Goal: Contribute content: Add original content to the website for others to see

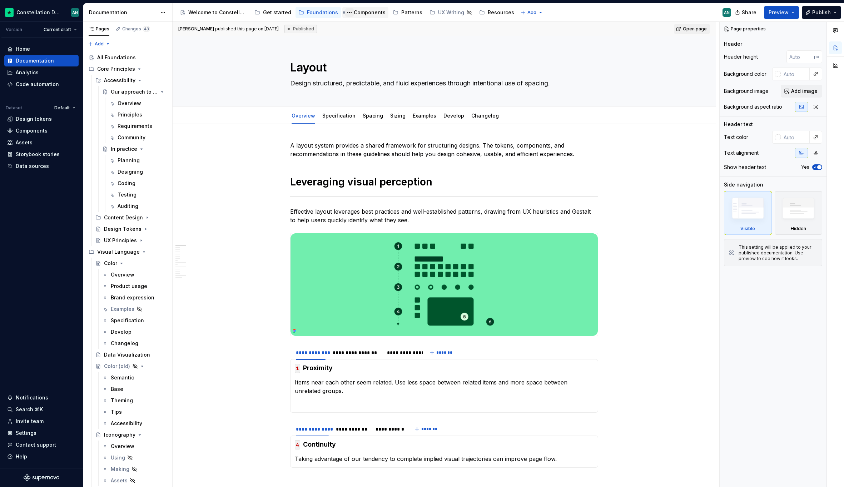
click at [345, 13] on button "Page tree" at bounding box center [349, 12] width 9 height 9
click at [372, 15] on html "Constellation Design System AN Version Current draft Home Documentation Analyti…" at bounding box center [422, 243] width 844 height 487
click at [369, 12] on div "Components" at bounding box center [370, 12] width 32 height 7
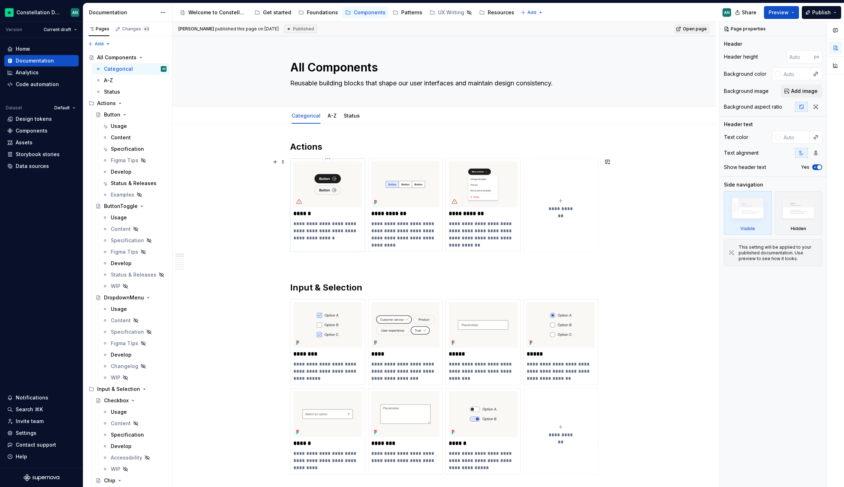
click at [300, 182] on img at bounding box center [327, 185] width 69 height 46
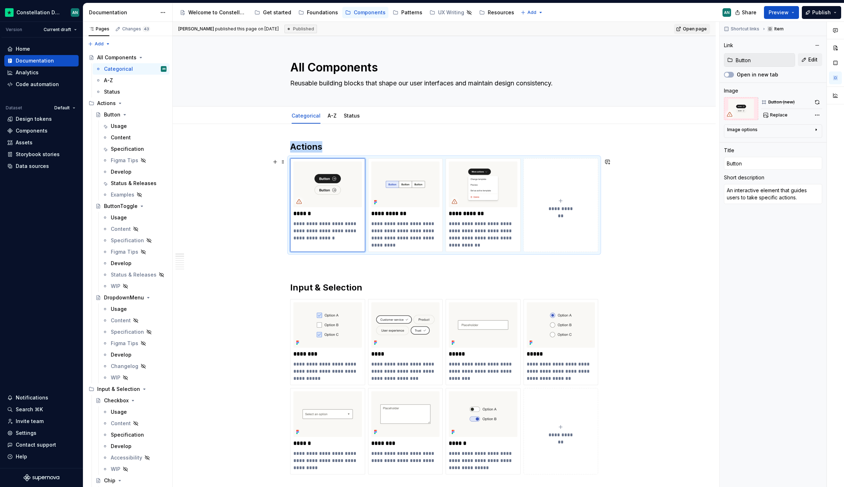
click at [351, 169] on img "To enrich screen reader interactions, please activate Accessibility in Grammarl…" at bounding box center [327, 185] width 69 height 46
click at [123, 180] on div "Status & Releases" at bounding box center [128, 183] width 34 height 7
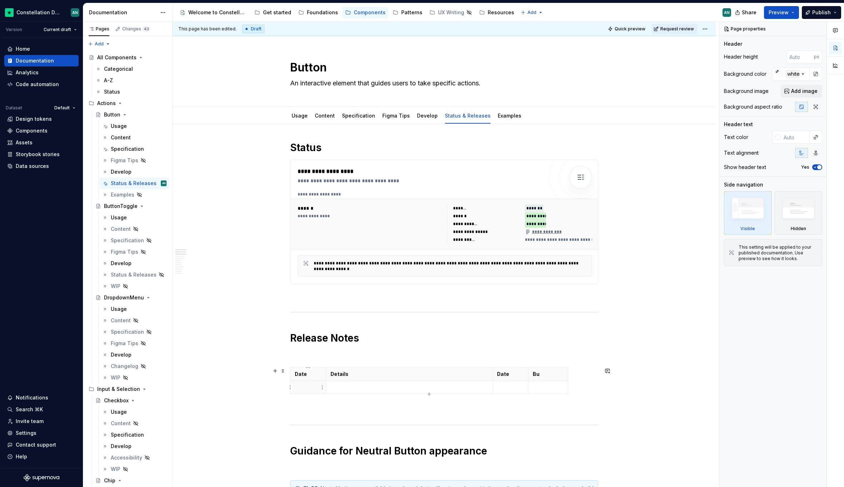
click at [297, 390] on p at bounding box center [308, 387] width 27 height 7
click at [360, 381] on td at bounding box center [409, 387] width 167 height 13
type textarea "*"
click at [295, 387] on p "To enrich screen reader interactions, please activate Accessibility in Grammarl…" at bounding box center [308, 387] width 27 height 7
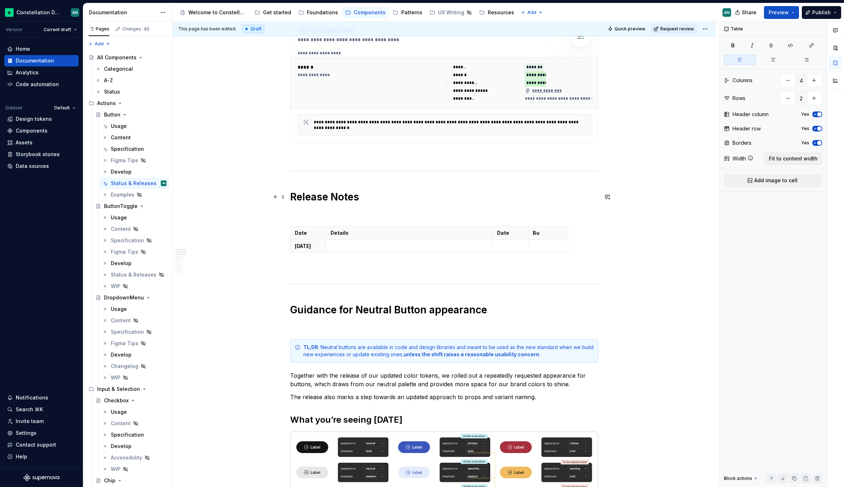
scroll to position [178, 0]
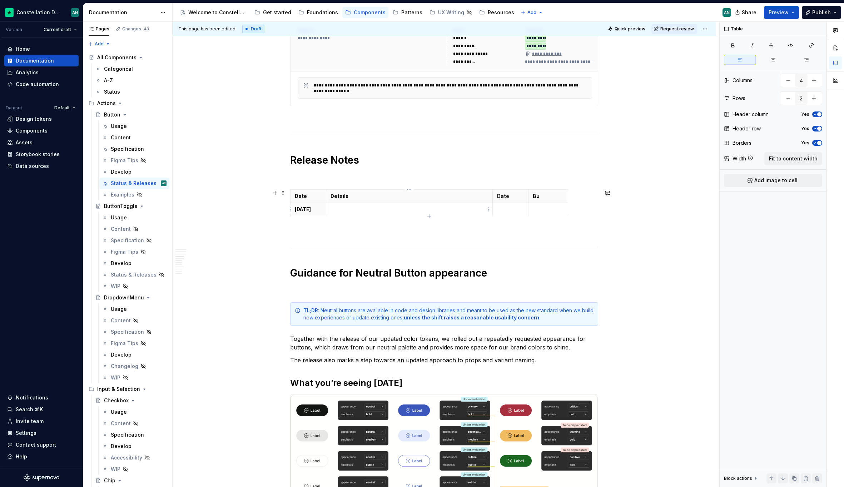
click at [338, 212] on p "To enrich screen reader interactions, please activate Accessibility in Grammarl…" at bounding box center [410, 209] width 158 height 7
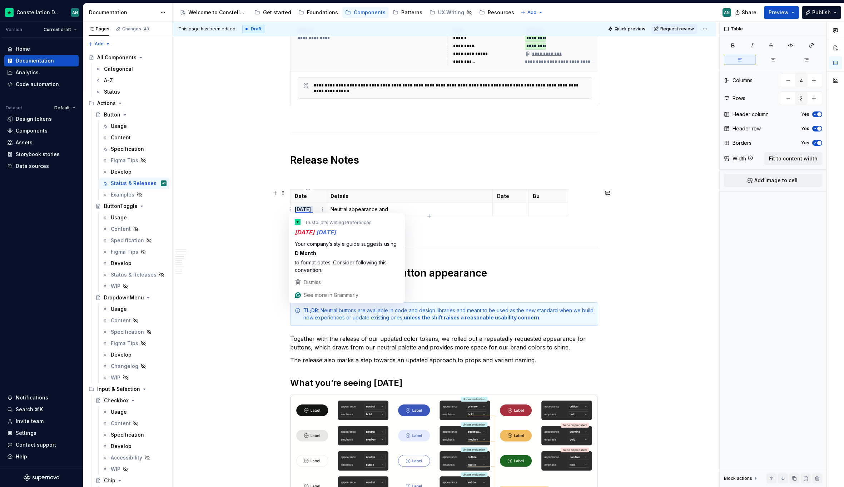
type textarea "*"
click at [307, 211] on p "May 25" at bounding box center [308, 209] width 27 height 7
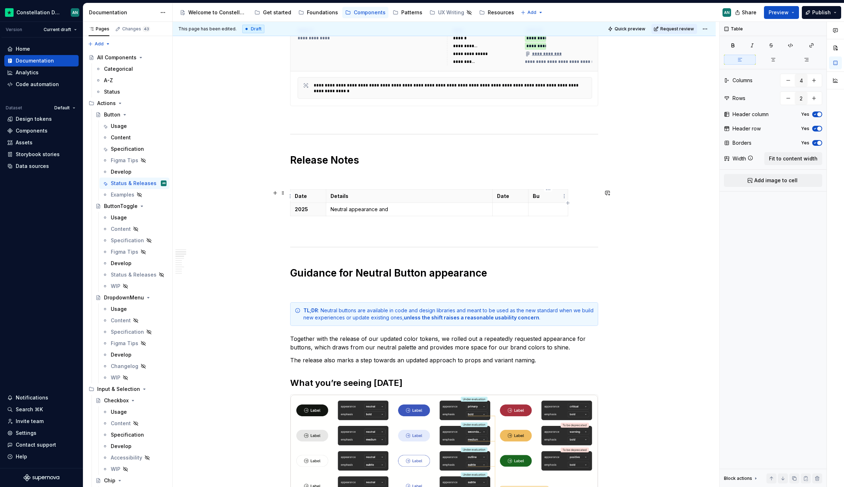
click at [536, 197] on p "Bu" at bounding box center [548, 196] width 31 height 7
click at [549, 190] on html "Constellation Design System AN Version Current draft Home Documentation Analyti…" at bounding box center [422, 243] width 844 height 487
click at [577, 252] on div "Delete column" at bounding box center [580, 249] width 46 height 7
type input "3"
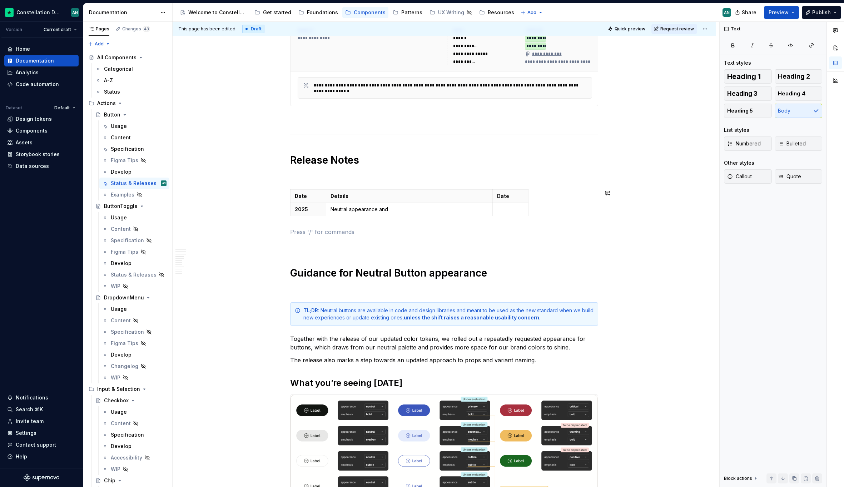
click at [510, 191] on html "Constellation Design System AN Version Current draft Home Documentation Analyti…" at bounding box center [422, 243] width 844 height 487
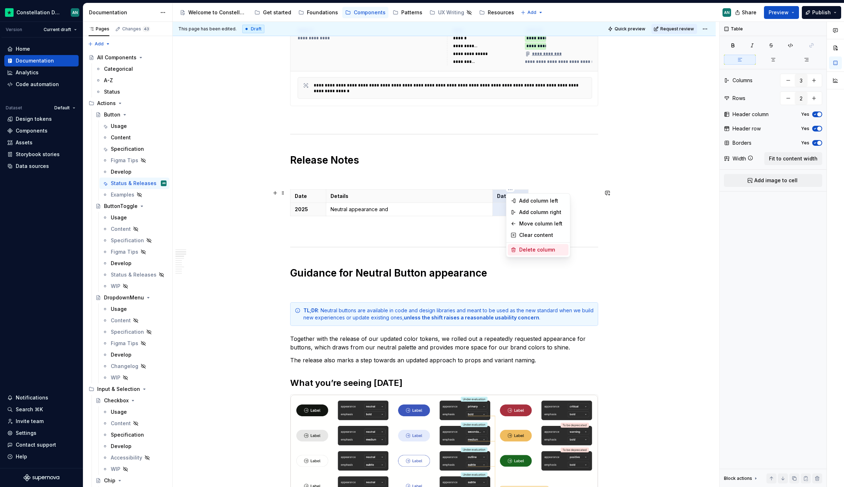
click at [529, 253] on div "Delete column" at bounding box center [538, 249] width 61 height 11
type input "2"
click at [297, 212] on p "2025" at bounding box center [308, 209] width 27 height 7
click at [405, 213] on p "Neutral appearance and" at bounding box center [410, 209] width 158 height 7
click at [391, 210] on p "Neutral appearance and" at bounding box center [410, 209] width 158 height 7
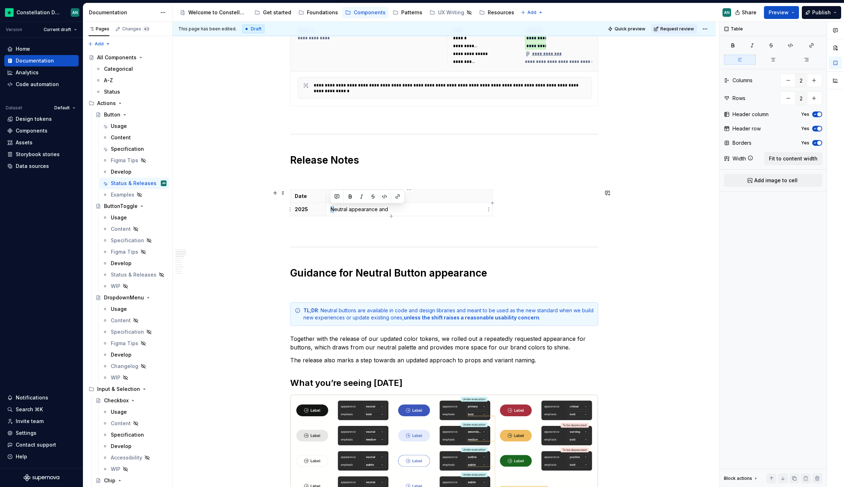
click at [331, 210] on p "Neutral appearance and" at bounding box center [410, 209] width 158 height 7
drag, startPoint x: 347, startPoint y: 209, endPoint x: 330, endPoint y: 211, distance: 17.2
click at [330, 211] on td "neutral appearance and" at bounding box center [409, 209] width 167 height 13
click at [389, 195] on button "button" at bounding box center [385, 197] width 10 height 10
click at [405, 214] on td "neutral appearance and" at bounding box center [409, 209] width 167 height 13
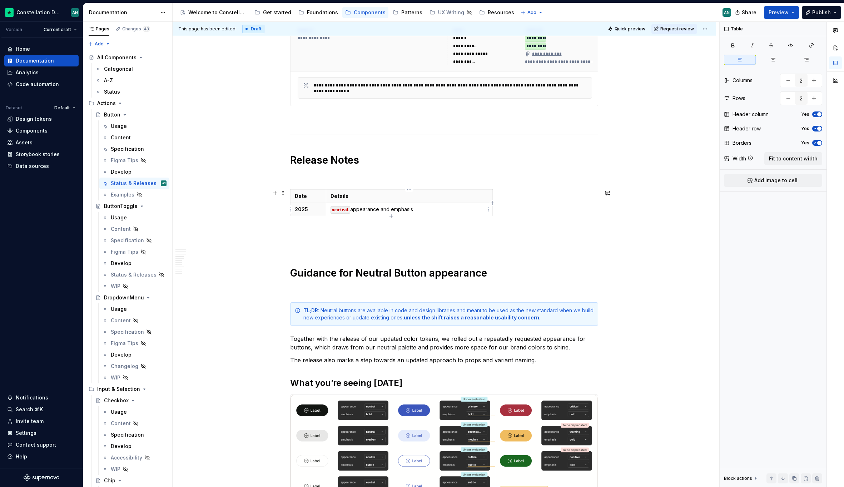
click at [393, 210] on p "neutral appearance and emphasis" at bounding box center [410, 209] width 158 height 7
click at [446, 194] on button "button" at bounding box center [445, 197] width 10 height 10
click at [440, 207] on p "neutral appearance and emphasis" at bounding box center [410, 209] width 158 height 7
click at [467, 196] on button "button" at bounding box center [466, 198] width 10 height 10
click at [441, 212] on p "neutral appearance and emphasis" at bounding box center [410, 209] width 158 height 7
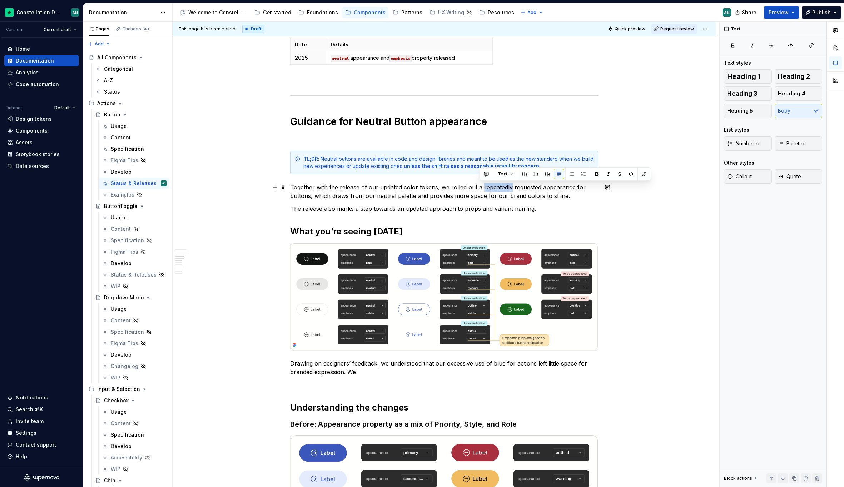
drag, startPoint x: 509, startPoint y: 188, endPoint x: 480, endPoint y: 186, distance: 28.7
click at [480, 186] on p "Together with the release of our updated color tokens, we rolled out a repeated…" at bounding box center [444, 191] width 308 height 17
click at [539, 210] on p "The release also marks a step towards an updated approach to props and variant …" at bounding box center [444, 208] width 308 height 9
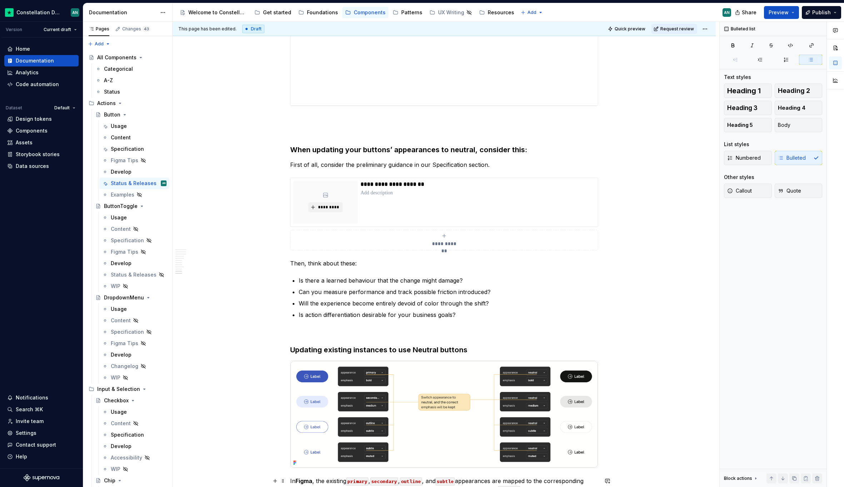
scroll to position [1818, 0]
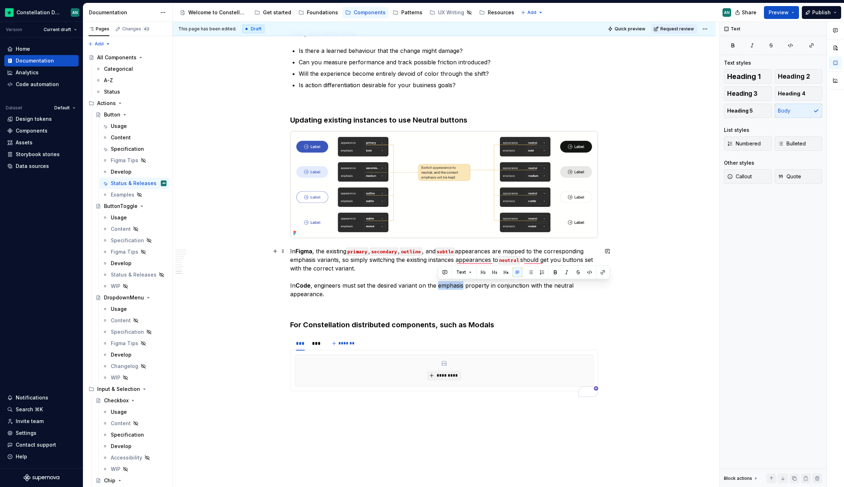
drag, startPoint x: 439, startPoint y: 287, endPoint x: 464, endPoint y: 286, distance: 25.0
click at [464, 286] on p "In Figma , the existing primary , secondary , outline , and subtle appearances …" at bounding box center [444, 272] width 308 height 51
click at [588, 270] on button "button" at bounding box center [590, 272] width 10 height 10
drag, startPoint x: 391, startPoint y: 290, endPoint x: 413, endPoint y: 290, distance: 21.8
click at [392, 290] on p "In Figma , the existing primary , secondary , outline , and subtle appearances …" at bounding box center [444, 272] width 308 height 51
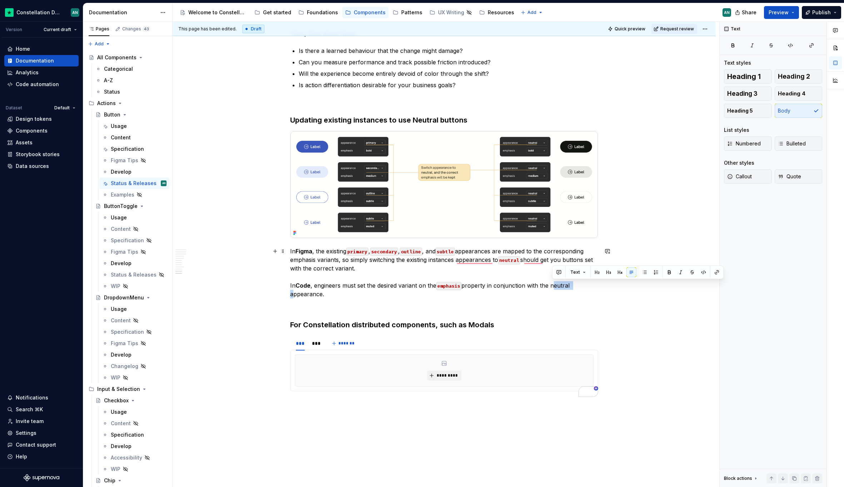
drag, startPoint x: 554, startPoint y: 285, endPoint x: 576, endPoint y: 287, distance: 22.2
click at [576, 287] on p "In Figma , the existing primary , secondary , outline , and subtle appearances …" at bounding box center [444, 272] width 308 height 51
click at [700, 273] on button "button" at bounding box center [704, 272] width 10 height 10
click at [432, 305] on p "To enrich screen reader interactions, please activate Accessibility in Grammarl…" at bounding box center [444, 307] width 308 height 9
click at [317, 344] on div "***" at bounding box center [316, 343] width 8 height 7
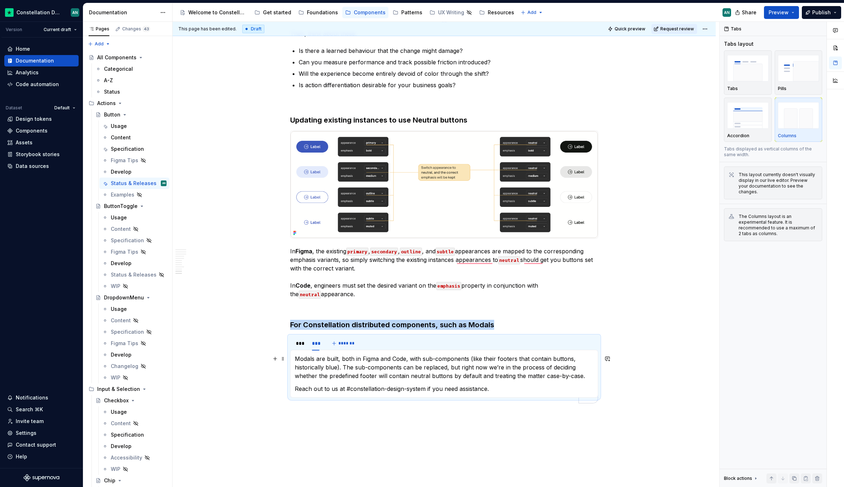
click at [481, 367] on p "Modals are built, both in Figma and Code, with sub-components (like their foote…" at bounding box center [444, 368] width 299 height 26
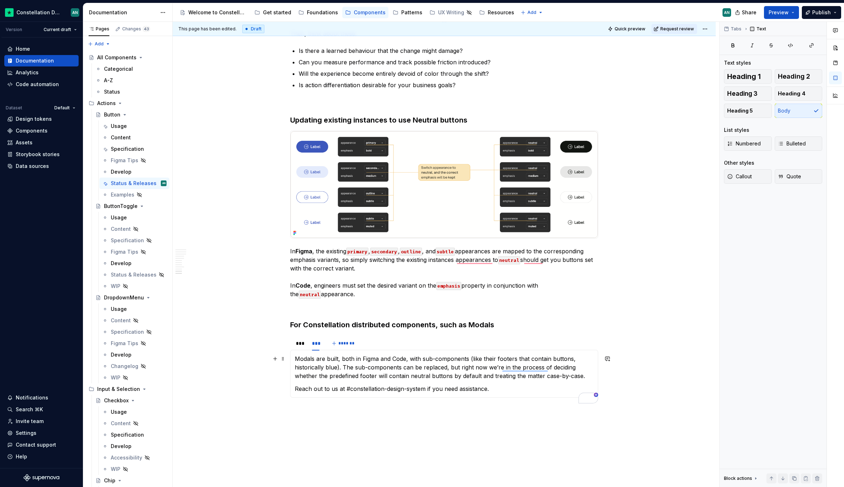
click at [436, 368] on p "Modals are built, both in Figma and Code, with sub-components (like their foote…" at bounding box center [444, 368] width 299 height 26
drag, startPoint x: 459, startPoint y: 369, endPoint x: 573, endPoint y: 369, distance: 114.4
click at [573, 369] on p "Modals are built, both in Figma and Code, with sub-components (like their foote…" at bounding box center [444, 368] width 299 height 26
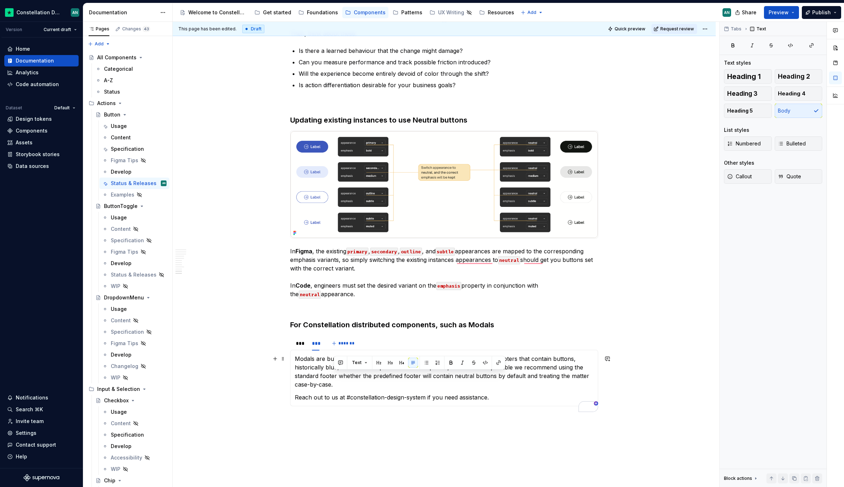
click at [434, 384] on p "Modals are built, both in Figma and Code, with sub-components (like their foote…" at bounding box center [444, 372] width 299 height 34
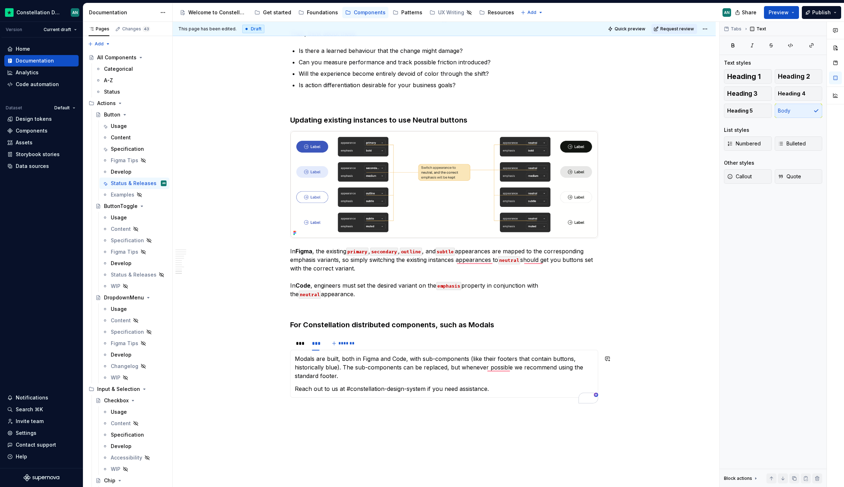
type textarea "*"
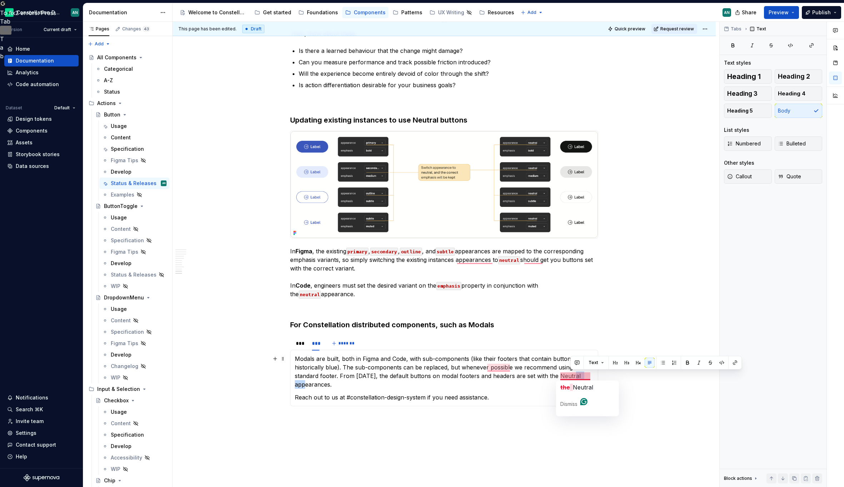
drag, startPoint x: 571, startPoint y: 375, endPoint x: 589, endPoint y: 376, distance: 18.2
click at [589, 376] on p "Modals are built, both in Figma and Code, with sub-components (like their foote…" at bounding box center [444, 372] width 299 height 34
click at [720, 364] on button "button" at bounding box center [722, 363] width 10 height 10
click at [746, 361] on div "Text" at bounding box center [676, 363] width 168 height 10
click at [743, 361] on button "button" at bounding box center [741, 363] width 10 height 10
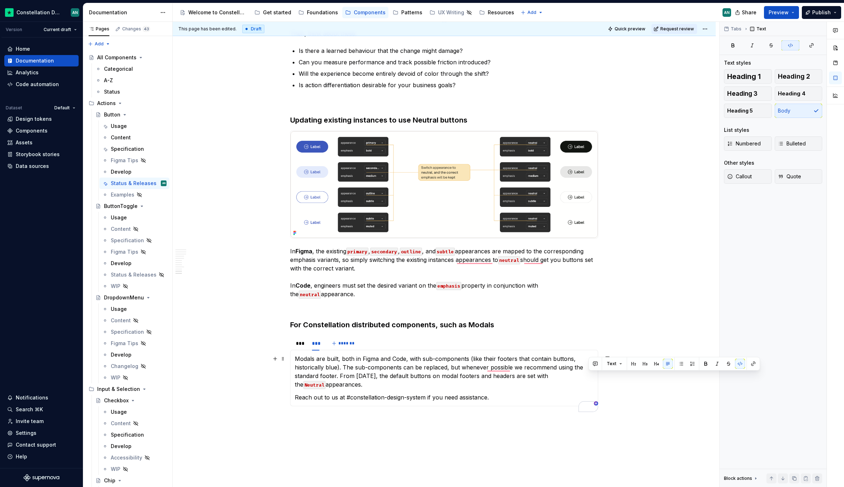
click at [330, 387] on p "Modals are built, both in Figma and Code, with sub-components (like their foote…" at bounding box center [444, 372] width 299 height 34
click at [531, 386] on p "Modals are built, both in Figma and Code, with sub-components (like their foote…" at bounding box center [444, 372] width 299 height 34
click at [679, 370] on button "button" at bounding box center [683, 371] width 10 height 10
drag, startPoint x: 485, startPoint y: 385, endPoint x: 464, endPoint y: 385, distance: 21.1
click at [464, 385] on p "Modals are built, both in Figma and Code, with sub-components (like their foote…" at bounding box center [444, 372] width 299 height 34
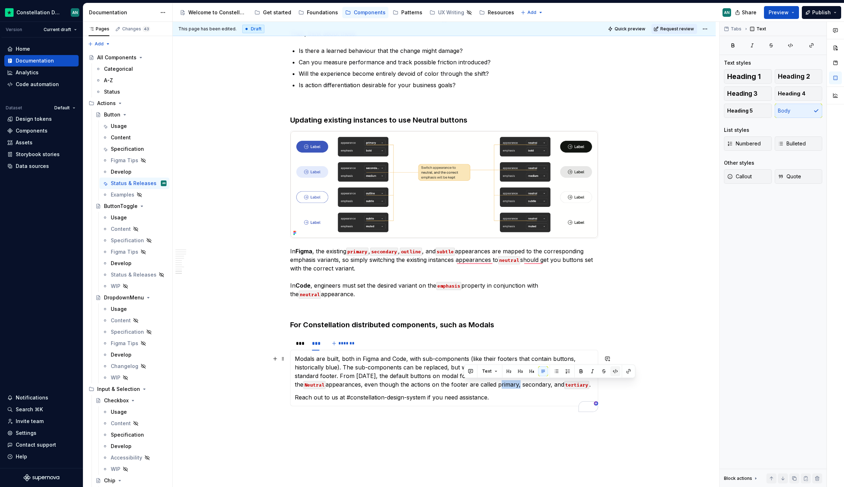
click at [614, 370] on button "button" at bounding box center [616, 371] width 10 height 10
drag, startPoint x: 489, startPoint y: 385, endPoint x: 518, endPoint y: 383, distance: 29.0
click at [518, 383] on p "Modals are built, both in Figma and Code, with sub-components (like their foote…" at bounding box center [444, 372] width 299 height 34
click at [642, 373] on button "button" at bounding box center [641, 371] width 10 height 10
click at [563, 385] on p "Modals are built, both in Figma and Code, with sub-components (like their foote…" at bounding box center [444, 372] width 299 height 34
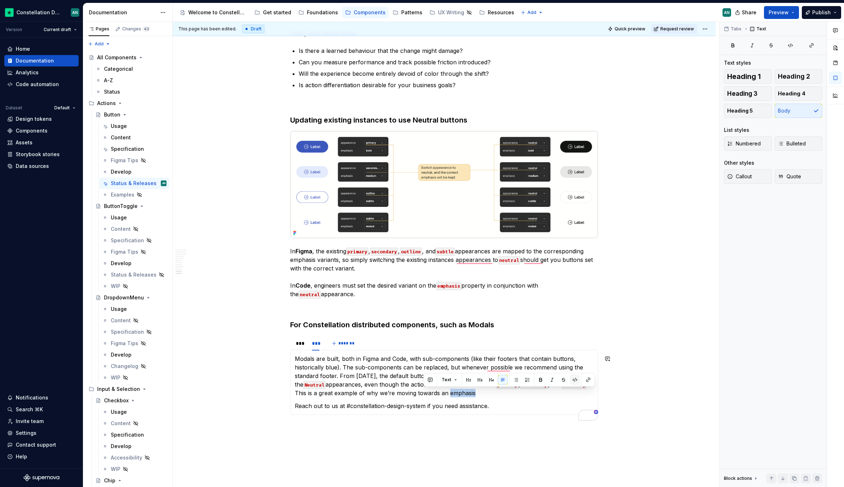
click at [574, 380] on button "button" at bounding box center [575, 380] width 10 height 10
click at [465, 391] on p "Modals are built, both in Figma and Code, with sub-components (like their foote…" at bounding box center [444, 376] width 299 height 43
click at [455, 394] on p "Modals are built, both in Figma and Code, with sub-components (like their foote…" at bounding box center [444, 376] width 299 height 43
click at [448, 383] on button "button" at bounding box center [446, 381] width 10 height 10
click at [466, 395] on p "Modals are built, both in Figma and Code, with sub-components (like their foote…" at bounding box center [444, 376] width 299 height 43
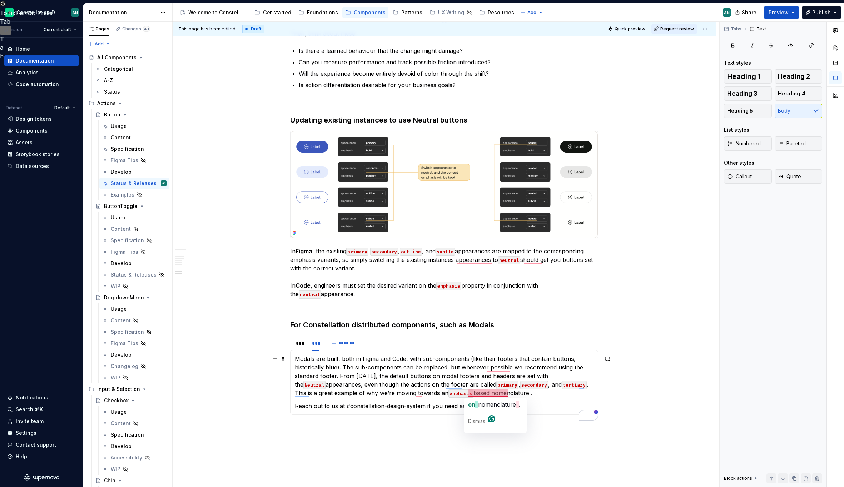
click at [475, 392] on p "Modals are built, both in Figma and Code, with sub-components (like their foote…" at bounding box center [444, 376] width 299 height 43
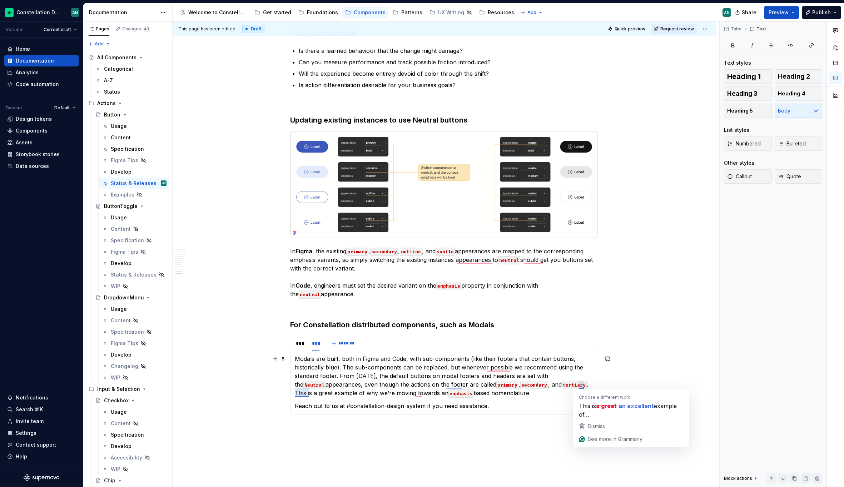
click at [578, 384] on p "Modals are built, both in Figma and Code, with sub-components (like their foote…" at bounding box center [444, 376] width 299 height 43
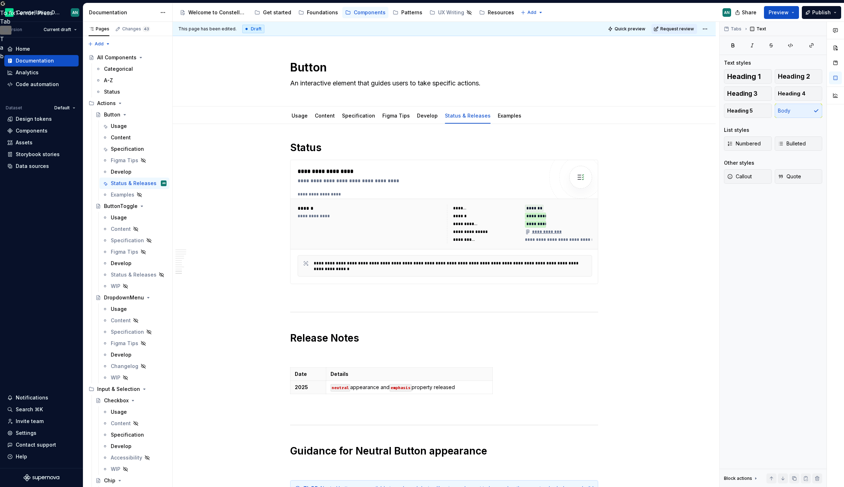
scroll to position [1818, 0]
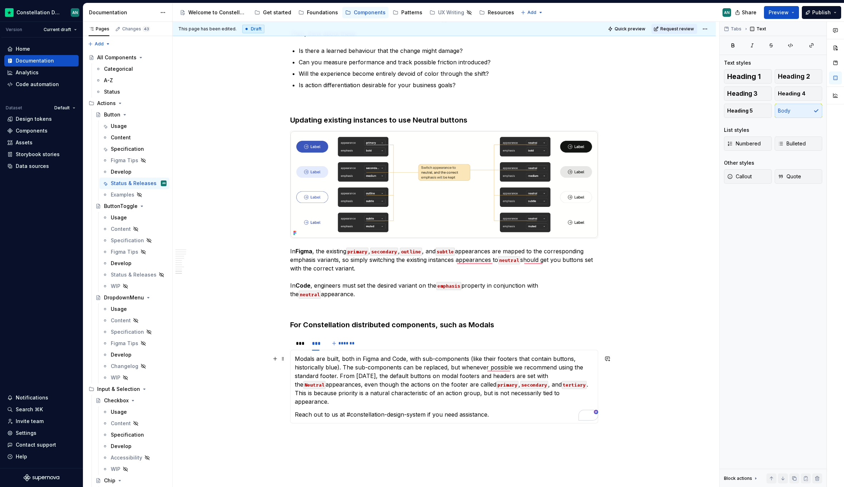
click at [340, 376] on p "Modals are built, both in Figma and Code, with sub-components (like their foote…" at bounding box center [444, 380] width 299 height 51
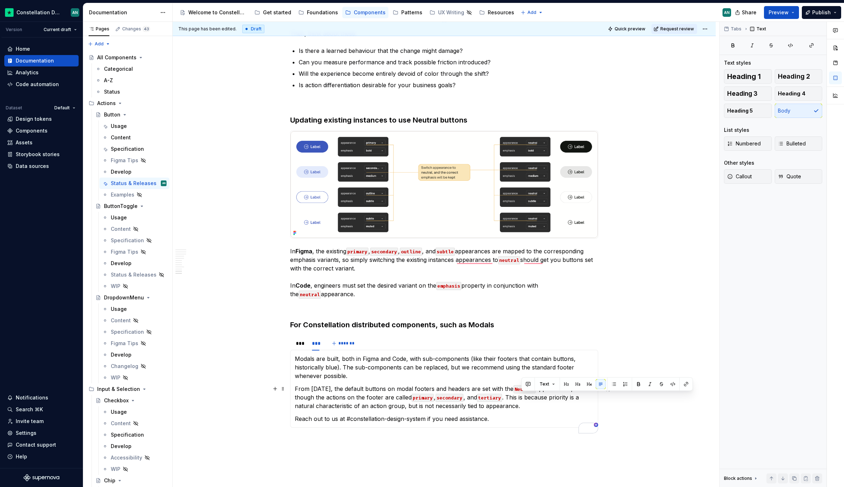
drag, startPoint x: 521, startPoint y: 396, endPoint x: 529, endPoint y: 405, distance: 11.6
click at [529, 405] on p "From [DATE], the default buttons on modal footers and headers are set with the …" at bounding box center [444, 398] width 299 height 26
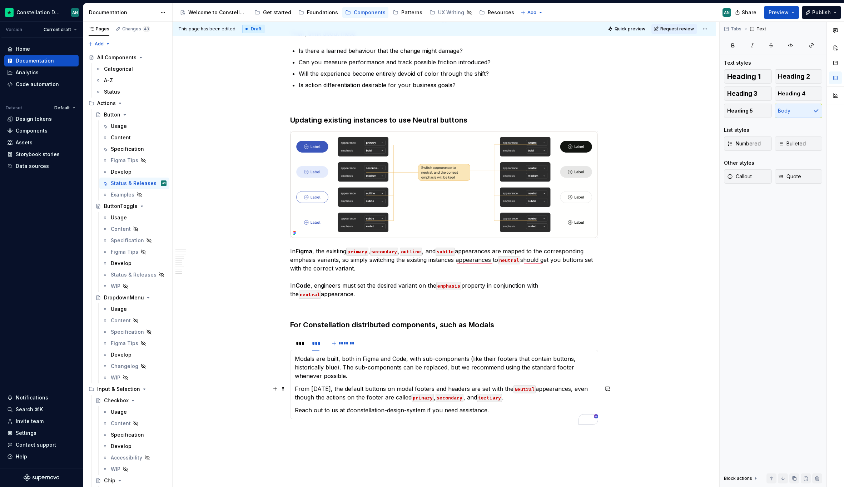
click at [540, 400] on p "From [DATE], the default buttons on modal footers and headers are set with the …" at bounding box center [444, 393] width 299 height 17
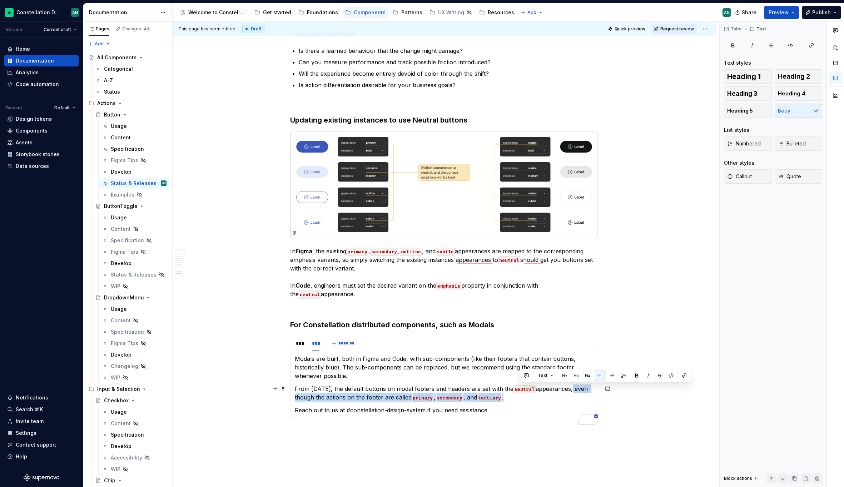
drag, startPoint x: 535, startPoint y: 398, endPoint x: 585, endPoint y: 390, distance: 50.4
click at [585, 390] on p "From [DATE], the default buttons on modal footers and headers are set with the …" at bounding box center [444, 393] width 299 height 17
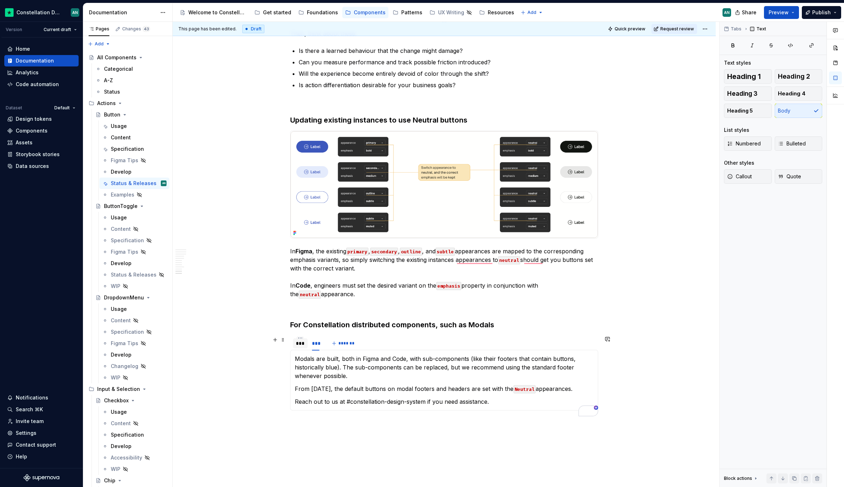
click at [302, 341] on div "***" at bounding box center [300, 343] width 9 height 7
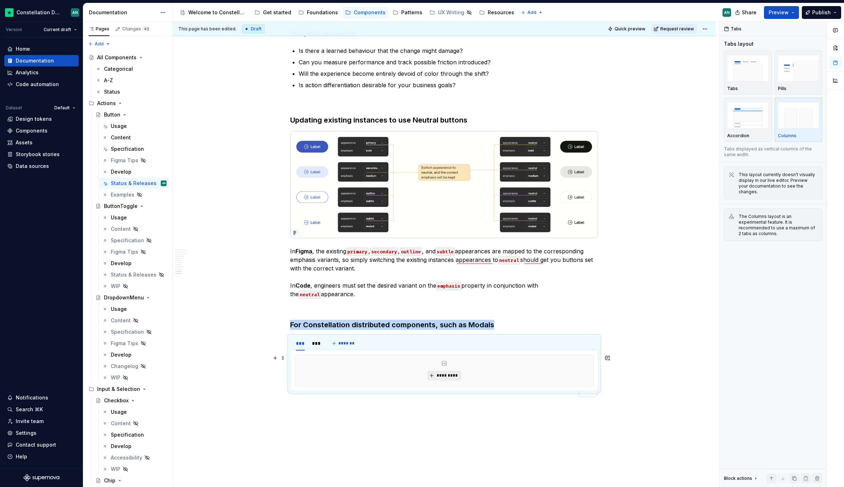
click at [451, 376] on span "*********" at bounding box center [447, 376] width 22 height 6
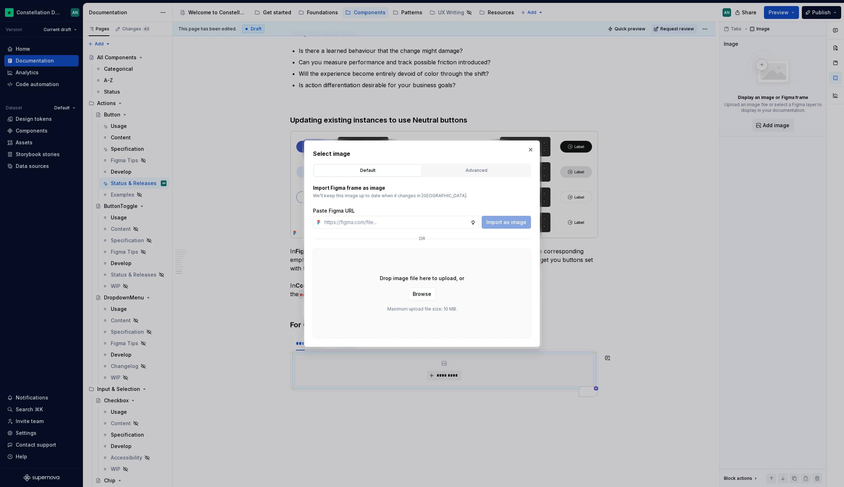
type textarea "*"
click at [469, 167] on div "Advanced" at bounding box center [476, 170] width 103 height 7
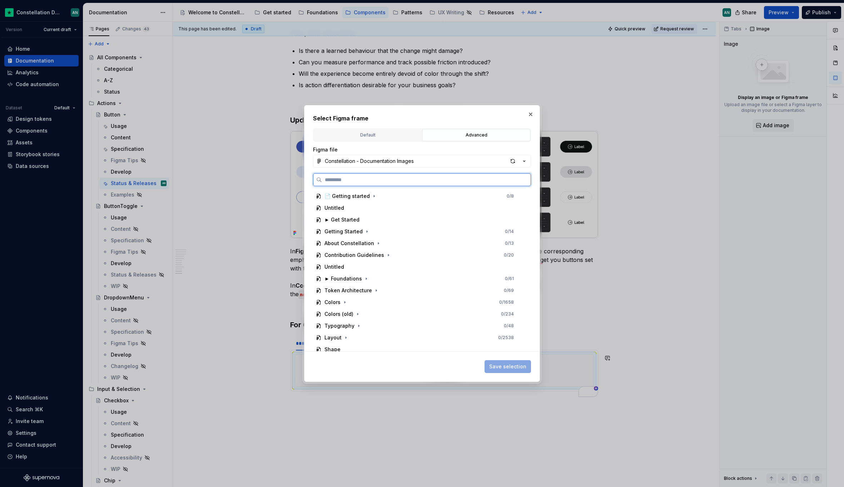
click at [364, 181] on input "search" at bounding box center [426, 179] width 209 height 7
type input "*******"
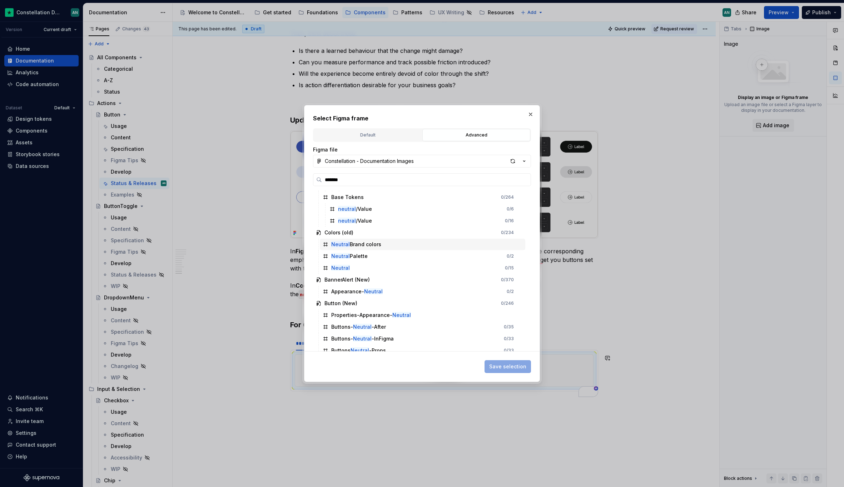
scroll to position [287, 0]
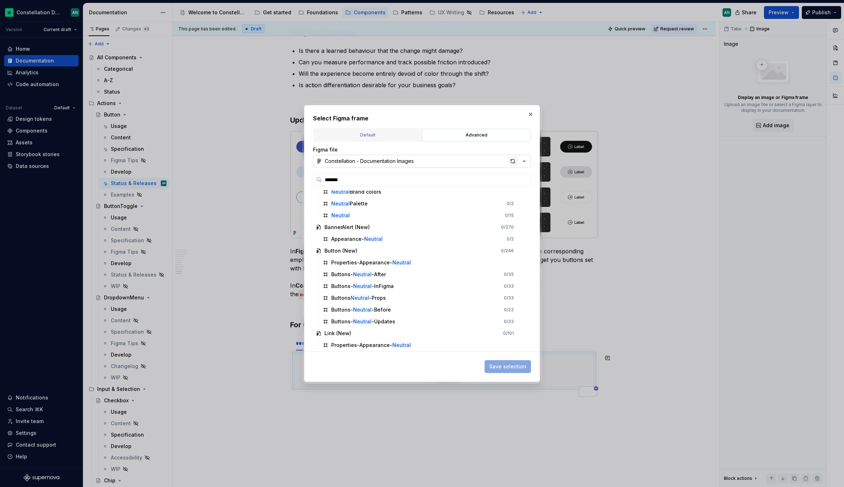
click at [511, 162] on div "button" at bounding box center [513, 161] width 10 height 10
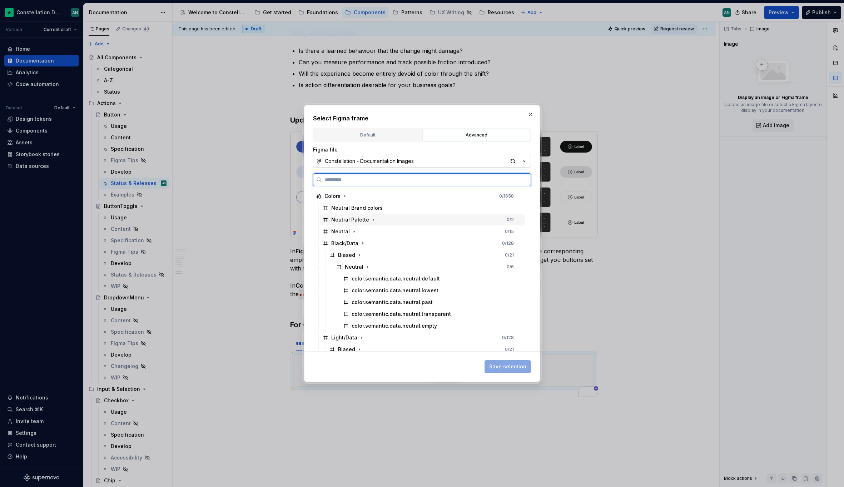
type textarea "*"
click at [363, 235] on div "Neutral 0 / 15" at bounding box center [423, 231] width 206 height 11
click at [522, 234] on div "Neutral 1 / 15" at bounding box center [423, 231] width 206 height 11
type input "****"
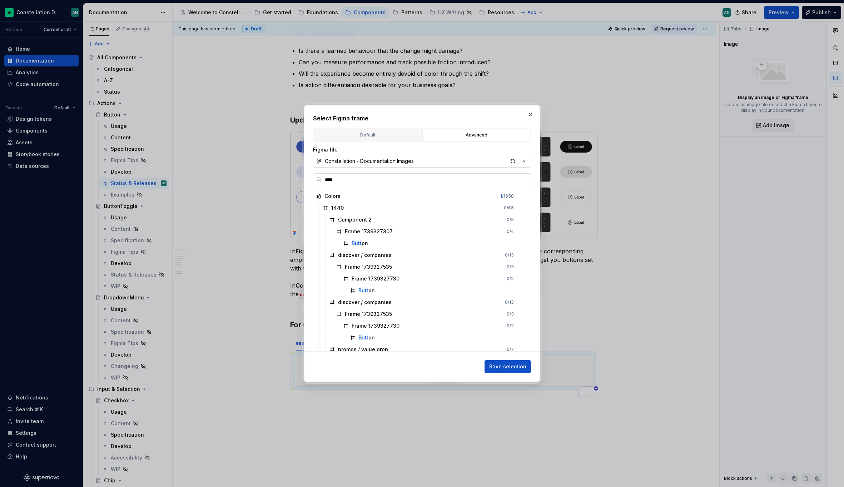
click at [524, 178] on input "****" at bounding box center [426, 179] width 209 height 7
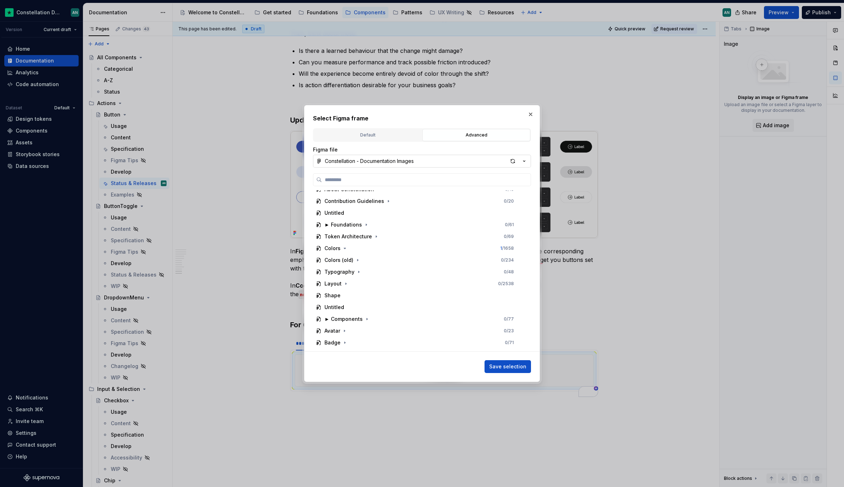
scroll to position [27, 0]
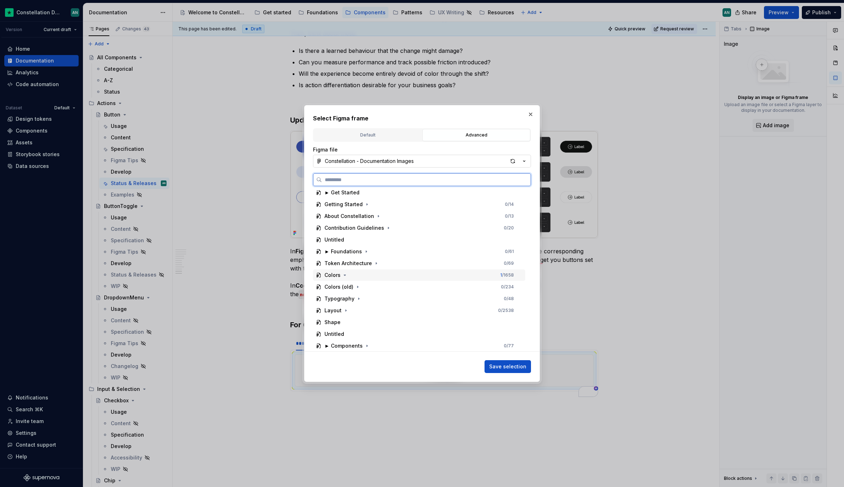
click at [398, 272] on div "Colors 1 / 1658" at bounding box center [419, 275] width 212 height 11
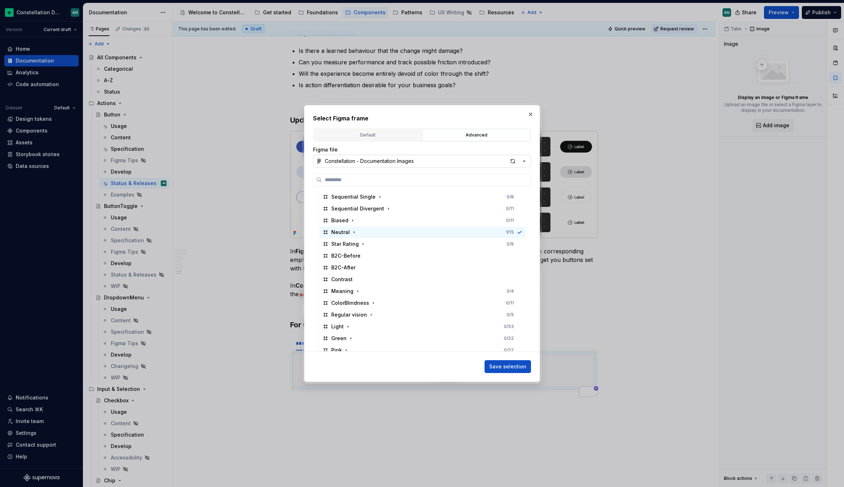
scroll to position [614, 0]
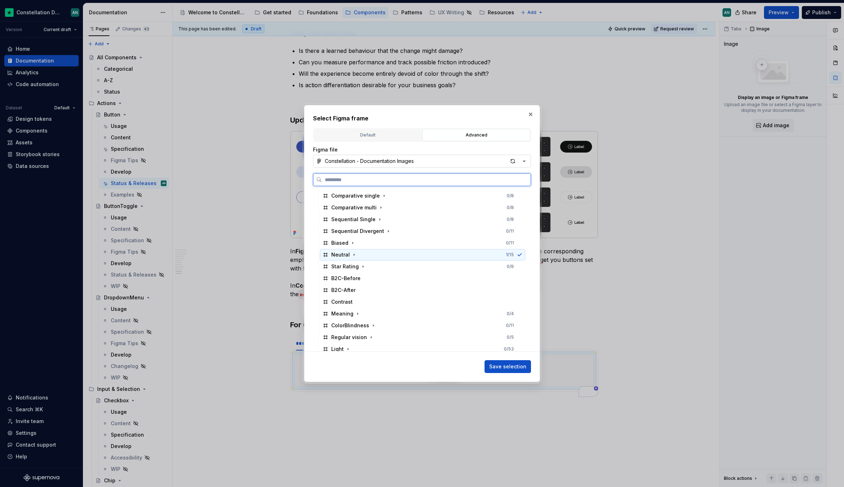
click at [519, 255] on icon at bounding box center [520, 255] width 6 height 6
click at [352, 255] on icon "button" at bounding box center [354, 255] width 6 height 6
click at [519, 256] on icon at bounding box center [520, 255] width 4 height 3
type textarea "*"
click at [519, 256] on icon at bounding box center [520, 255] width 4 height 3
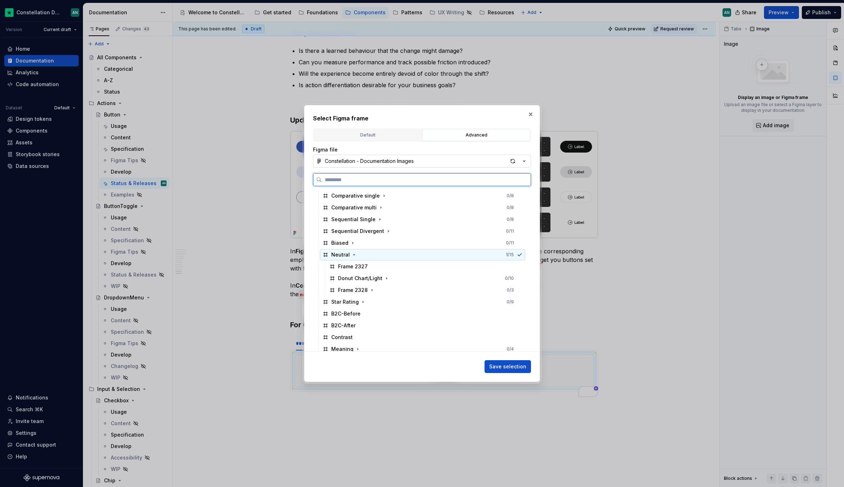
click at [519, 256] on icon at bounding box center [520, 255] width 4 height 3
click at [472, 254] on div "Neutral 1 / 15" at bounding box center [423, 254] width 206 height 11
click at [424, 198] on div "Comparative single 0 / 8" at bounding box center [423, 195] width 206 height 11
click at [474, 218] on div "Sequential Single 0 / 8" at bounding box center [423, 219] width 206 height 11
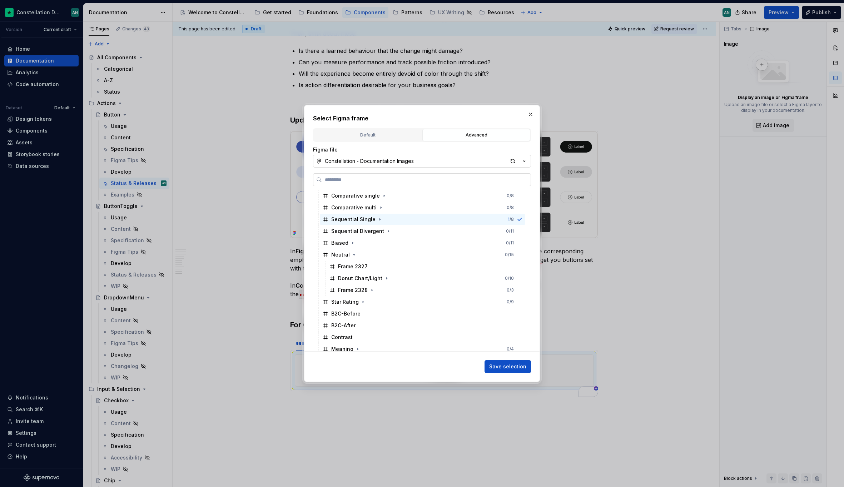
click at [371, 182] on input "search" at bounding box center [426, 179] width 209 height 7
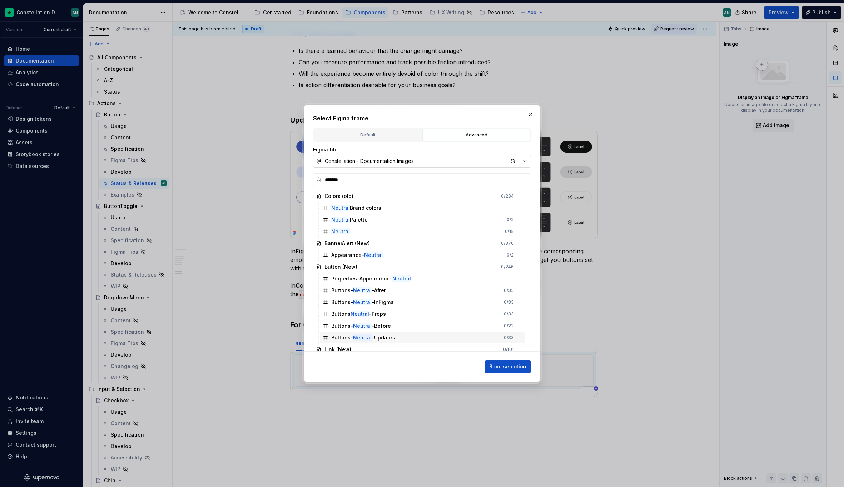
scroll to position [287, 0]
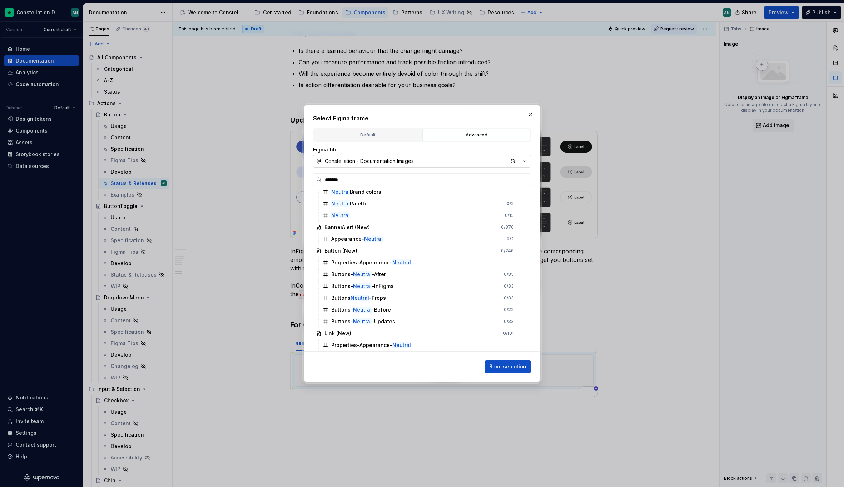
click at [506, 164] on button "Constellation - Documentation Images" at bounding box center [422, 161] width 218 height 13
click at [466, 117] on div "Select Figma frame Default Advanced Import Figma frame as image We’ll keep this…" at bounding box center [422, 243] width 844 height 487
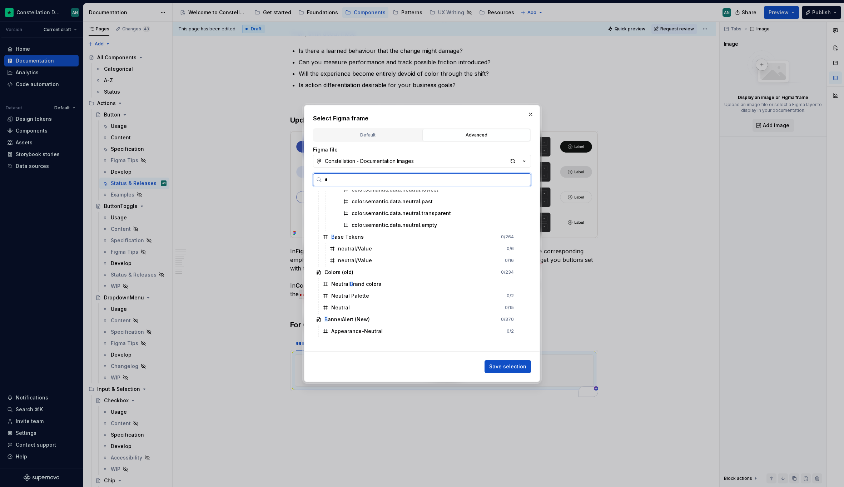
scroll to position [0, 0]
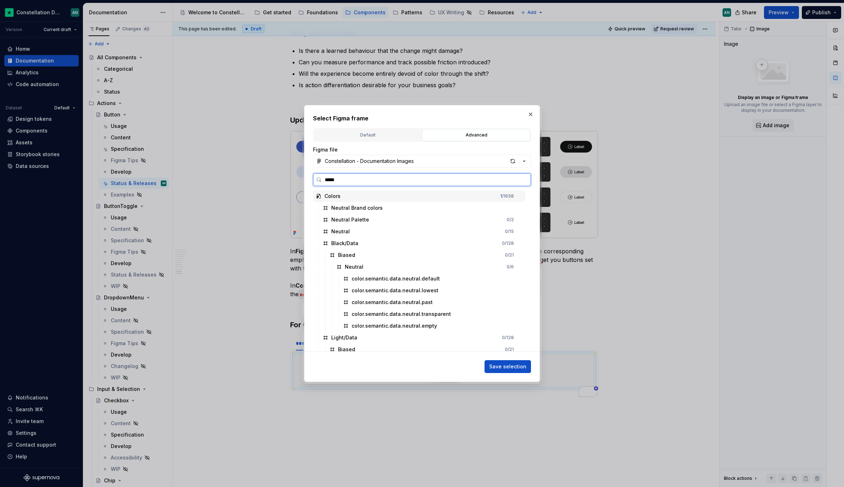
type input "******"
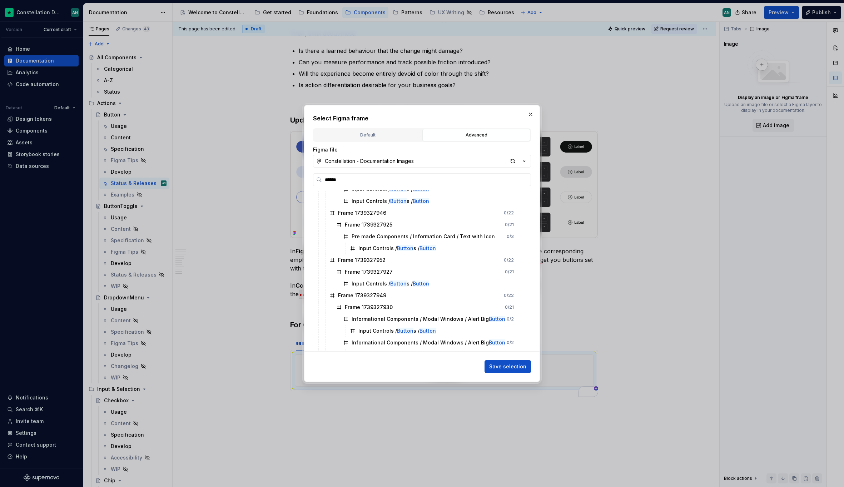
scroll to position [1573, 0]
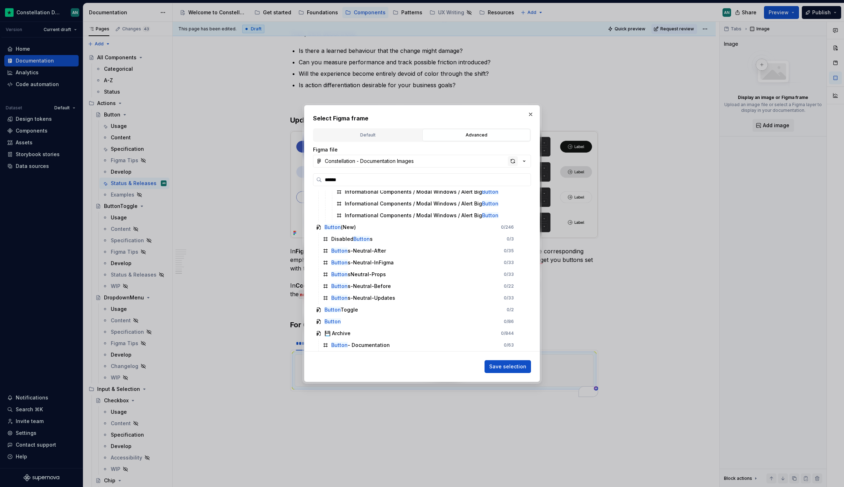
click at [513, 159] on div "button" at bounding box center [513, 161] width 10 height 10
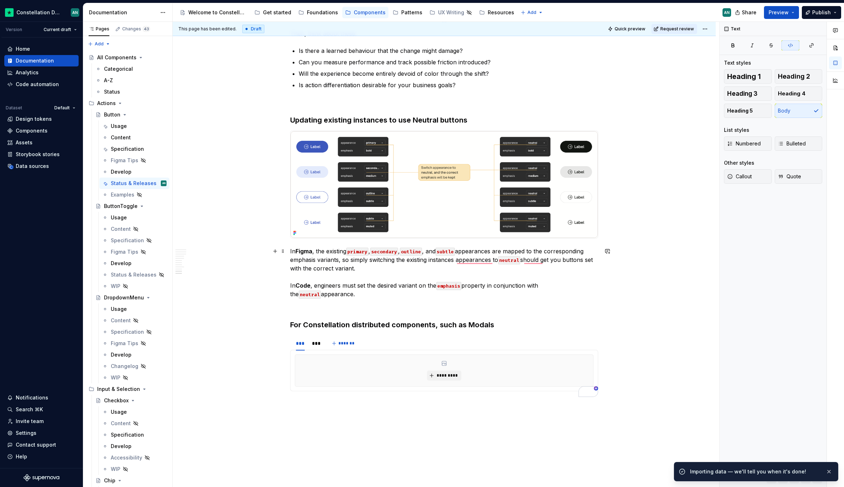
click at [321, 291] on code "neutral" at bounding box center [310, 295] width 22 height 8
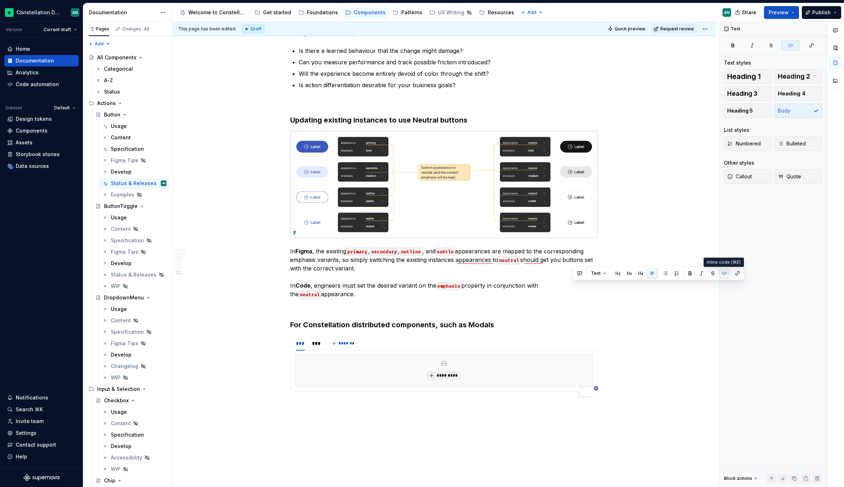
click at [721, 274] on button "button" at bounding box center [725, 273] width 10 height 10
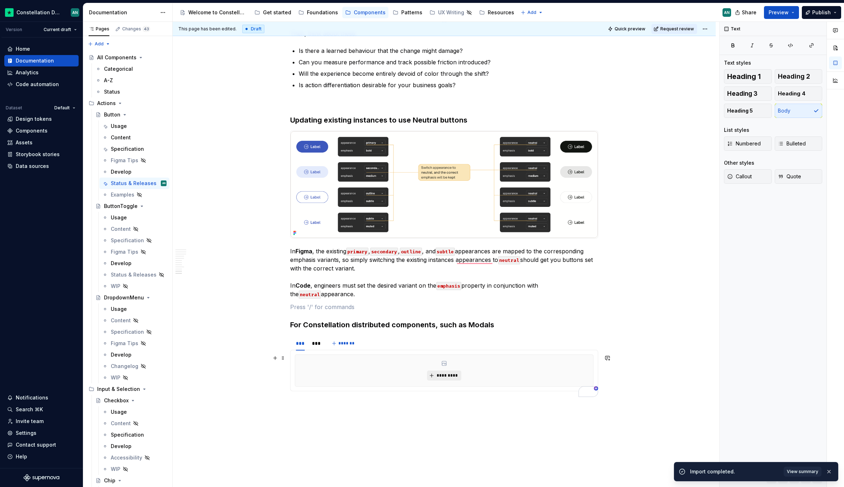
click at [442, 371] on button "*********" at bounding box center [444, 376] width 34 height 10
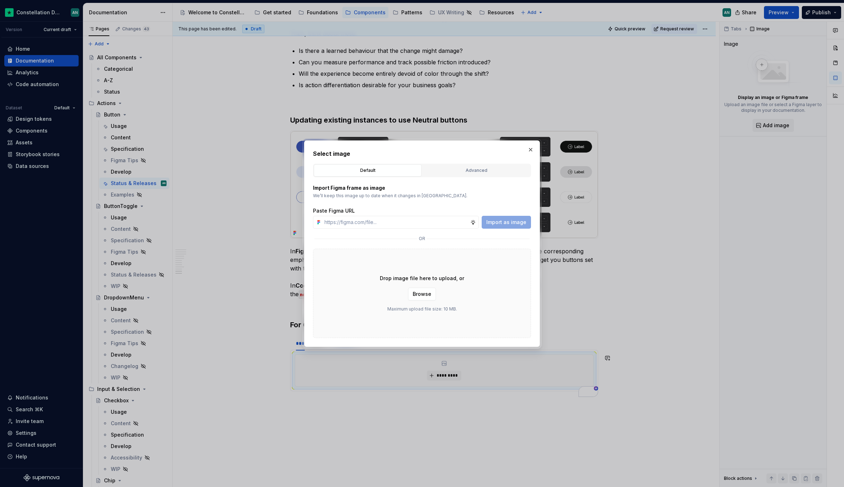
type textarea "*"
click at [461, 169] on div "Advanced" at bounding box center [476, 170] width 103 height 7
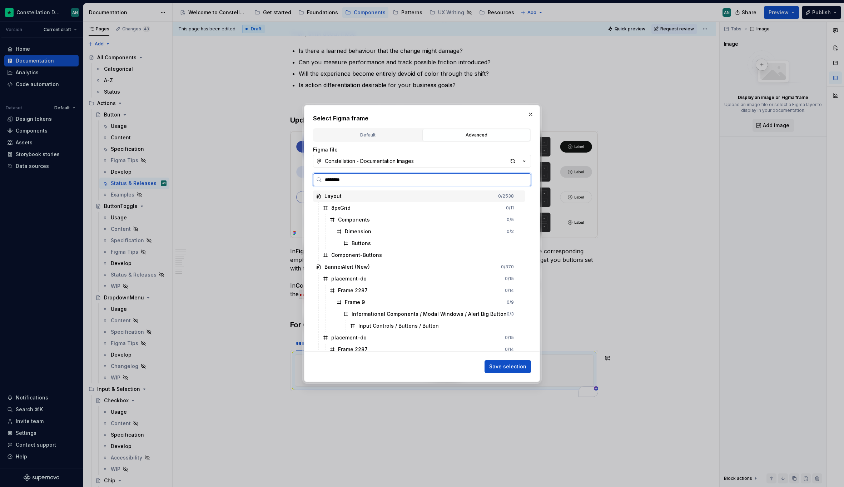
type input "*********"
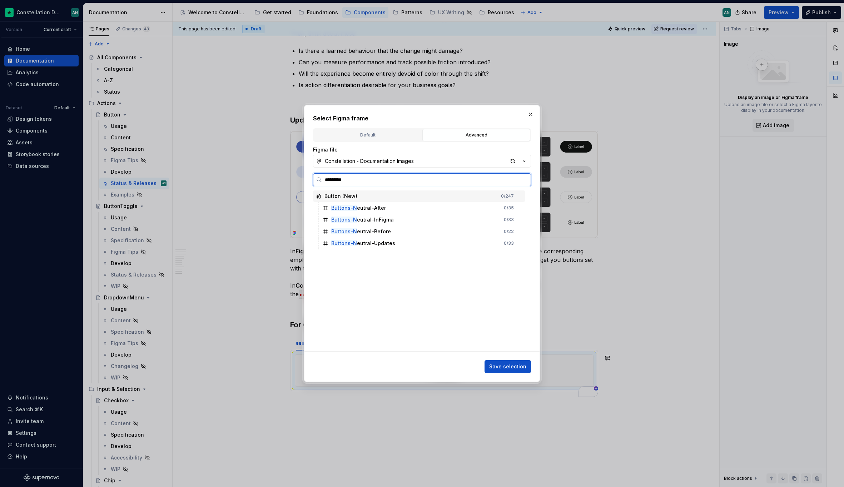
click at [447, 198] on div "Button (New) 0 / 247" at bounding box center [419, 196] width 212 height 11
click at [352, 196] on div "Button (New)" at bounding box center [341, 196] width 33 height 7
click at [370, 286] on div "Button (New) 0 / 247 Buttons-N eutral-After 0 / 35 Buttons-N eutral-InFigma 0 /…" at bounding box center [420, 271] width 214 height 161
click at [523, 162] on icon "button" at bounding box center [524, 161] width 7 height 7
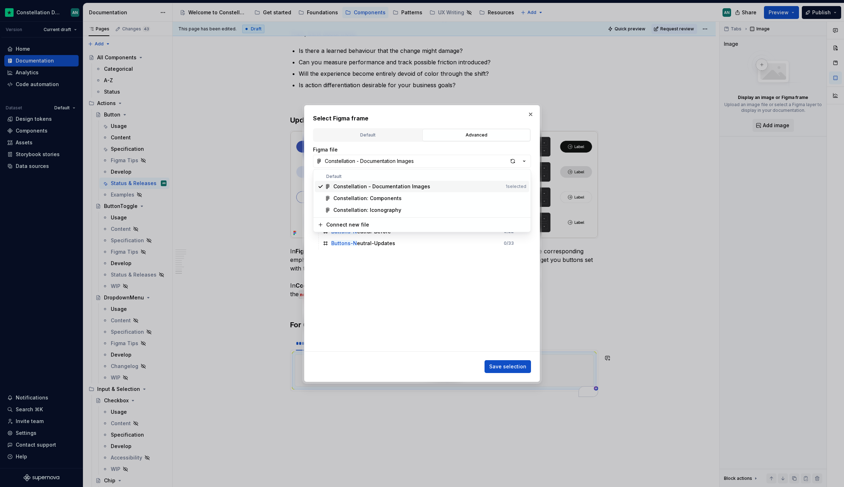
click at [515, 161] on div "Select Figma frame Default Advanced Import Figma frame as image We’ll keep this…" at bounding box center [422, 243] width 844 height 487
click at [513, 161] on div "button" at bounding box center [513, 161] width 10 height 10
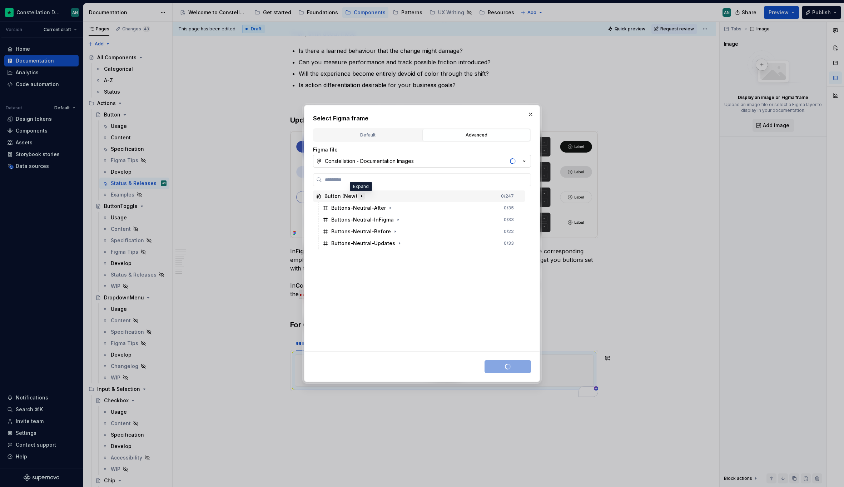
click at [359, 199] on icon "button" at bounding box center [362, 196] width 6 height 6
click at [341, 195] on div "Button (New)" at bounding box center [341, 196] width 33 height 7
click at [433, 159] on button "Constellation - Documentation Images" at bounding box center [422, 161] width 218 height 13
click at [387, 199] on div "Constellation: Components" at bounding box center [368, 198] width 68 height 7
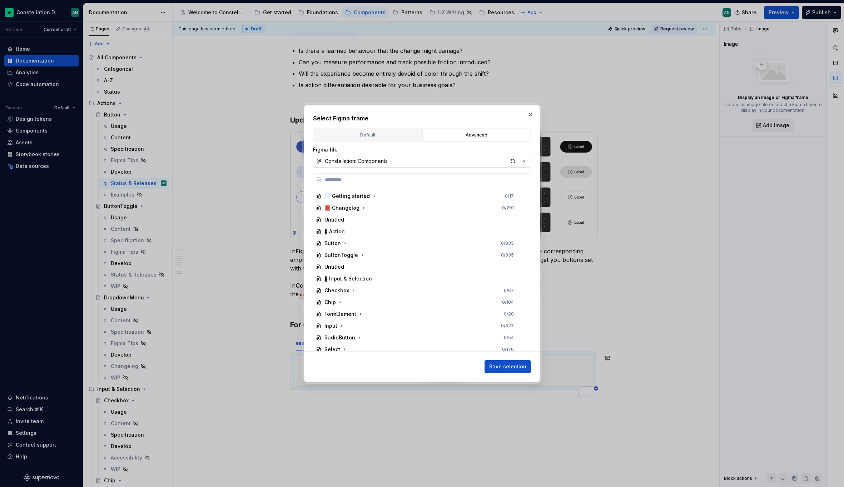
click at [390, 160] on button "Constellation: Components" at bounding box center [422, 161] width 218 height 13
click at [365, 186] on div "Constellation - Documentation Images" at bounding box center [382, 186] width 97 height 7
click at [326, 325] on div "Button (New)" at bounding box center [341, 325] width 33 height 7
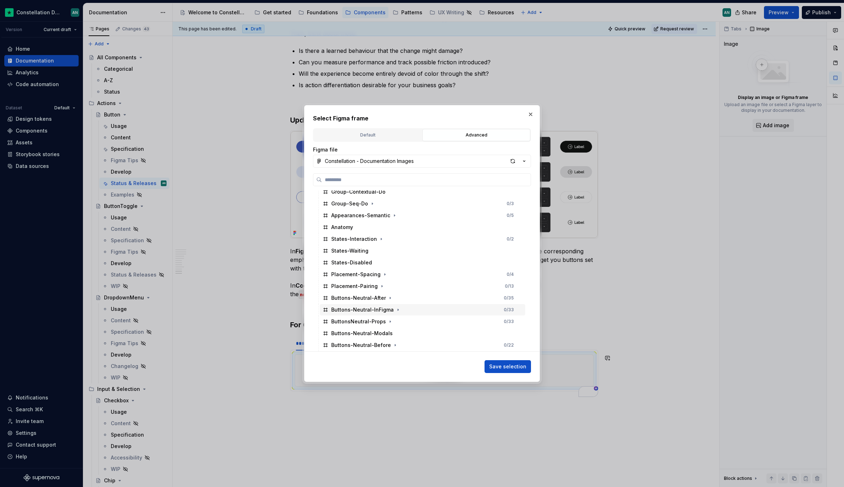
scroll to position [556, 0]
click at [391, 323] on div "Buttons-Neutral-Modals" at bounding box center [423, 324] width 206 height 11
click at [508, 369] on span "Save selection" at bounding box center [507, 366] width 37 height 7
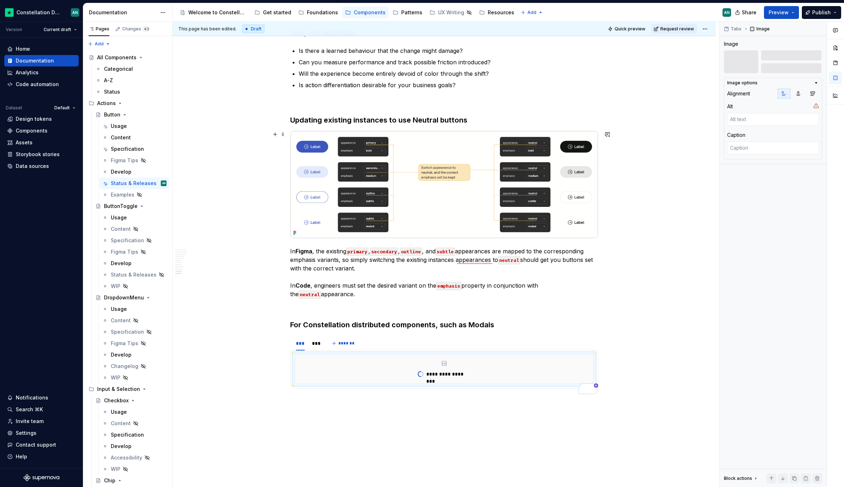
click at [518, 147] on img "To enrich screen reader interactions, please activate Accessibility in Grammarl…" at bounding box center [444, 184] width 307 height 107
click at [380, 346] on div "*** *** *******" at bounding box center [444, 343] width 308 height 14
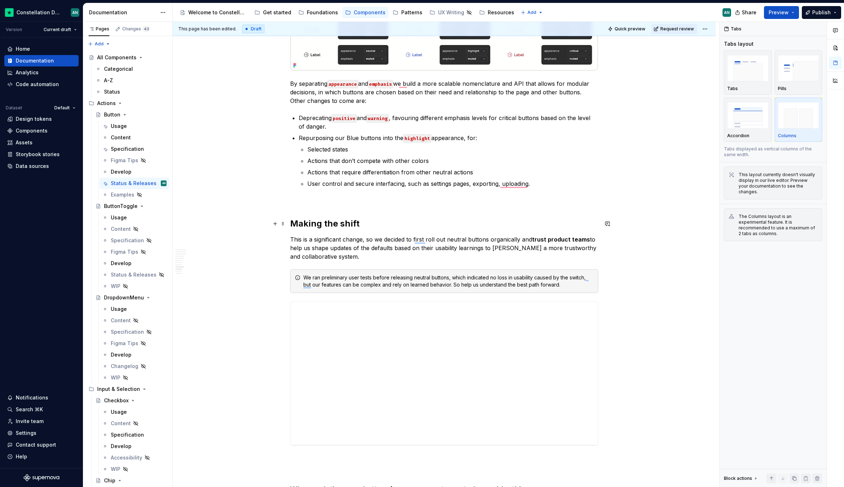
scroll to position [1253, 0]
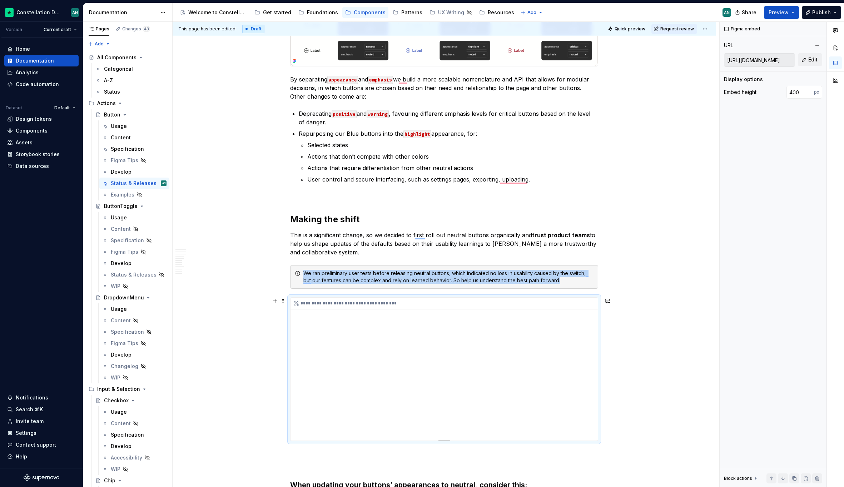
click at [590, 353] on div "**********" at bounding box center [444, 369] width 307 height 143
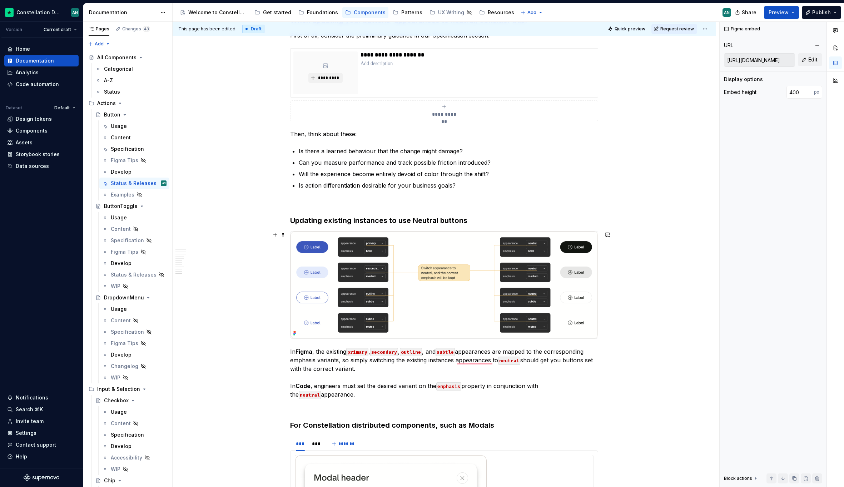
scroll to position [1987, 0]
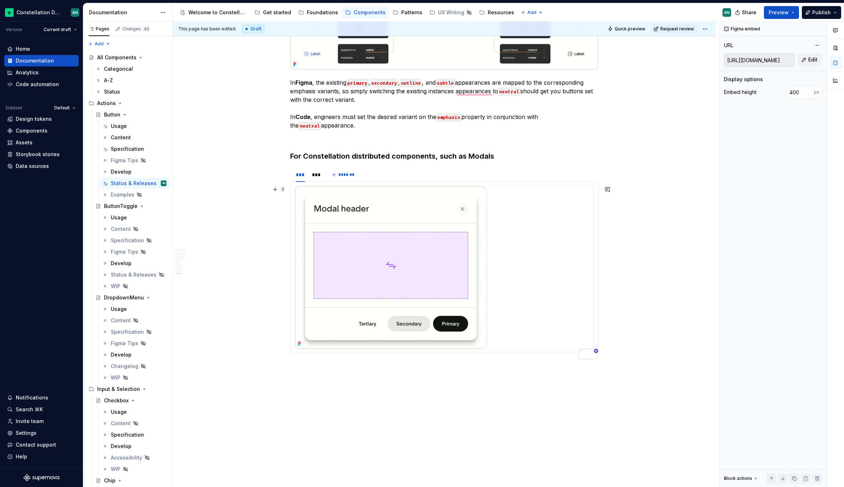
click at [485, 215] on img "To enrich screen reader interactions, please activate Accessibility in Grammarl…" at bounding box center [391, 267] width 192 height 163
click at [815, 91] on icon "button" at bounding box center [813, 94] width 6 height 6
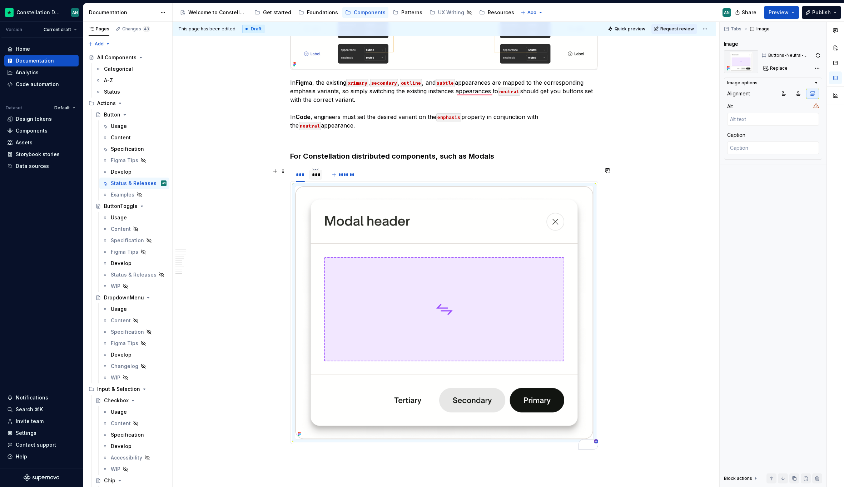
click at [312, 174] on div "***" at bounding box center [316, 174] width 8 height 7
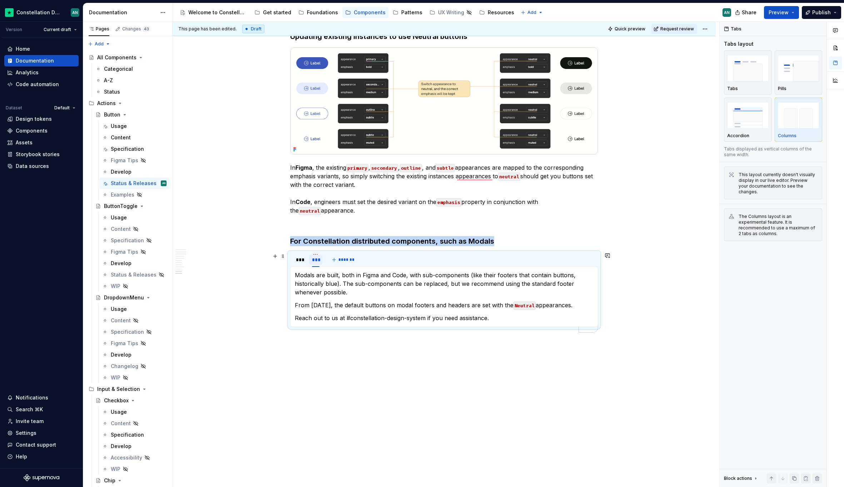
scroll to position [1902, 0]
click at [435, 289] on p "Modals are built, both in Figma and Code, with sub-components (like their foote…" at bounding box center [444, 284] width 299 height 26
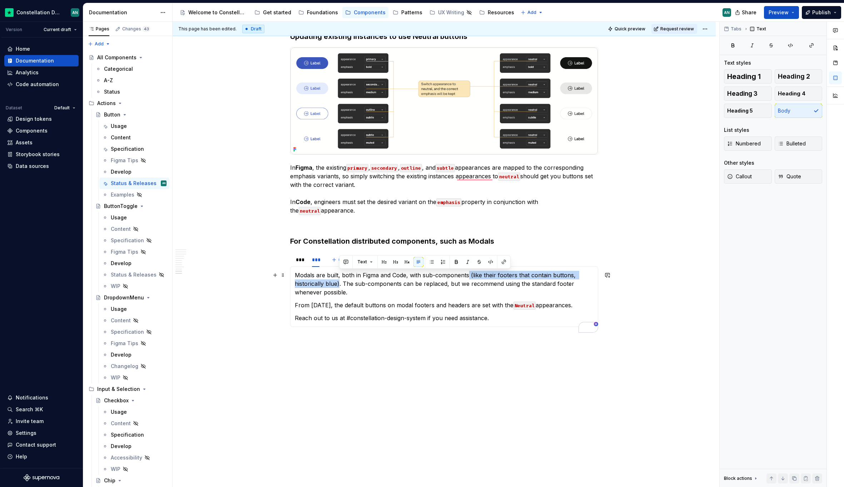
drag, startPoint x: 468, startPoint y: 276, endPoint x: 339, endPoint y: 286, distance: 128.7
click at [339, 286] on p "Modals are built, both in Figma and Code, with sub-components (like their foote…" at bounding box center [444, 284] width 299 height 26
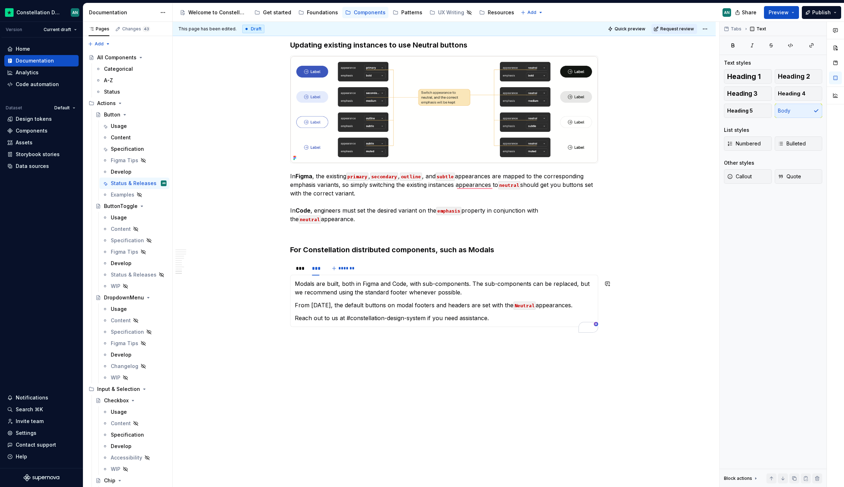
scroll to position [0, 0]
click at [423, 286] on p "Modals are built, both in Figma and Code, with sub-components. The sub-componen…" at bounding box center [444, 288] width 299 height 17
click at [500, 284] on p "Modals are built, both in Figma and Code, with predefined sub-components. The s…" at bounding box center [444, 288] width 299 height 17
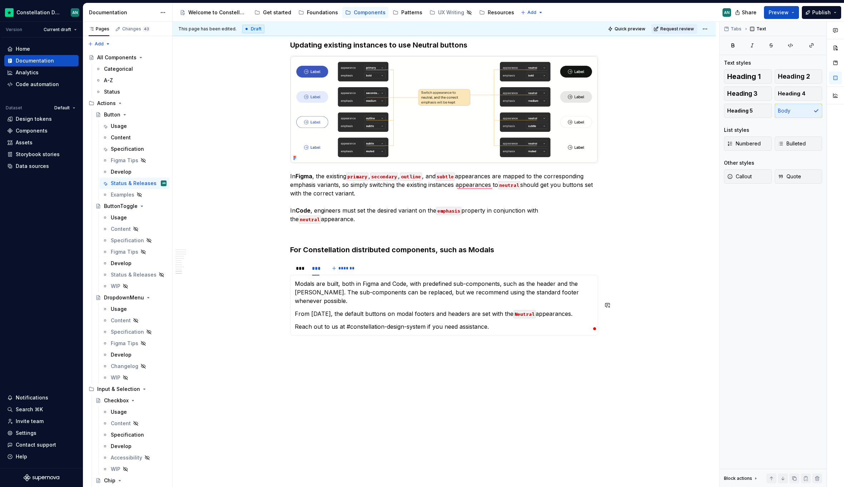
scroll to position [1902, 0]
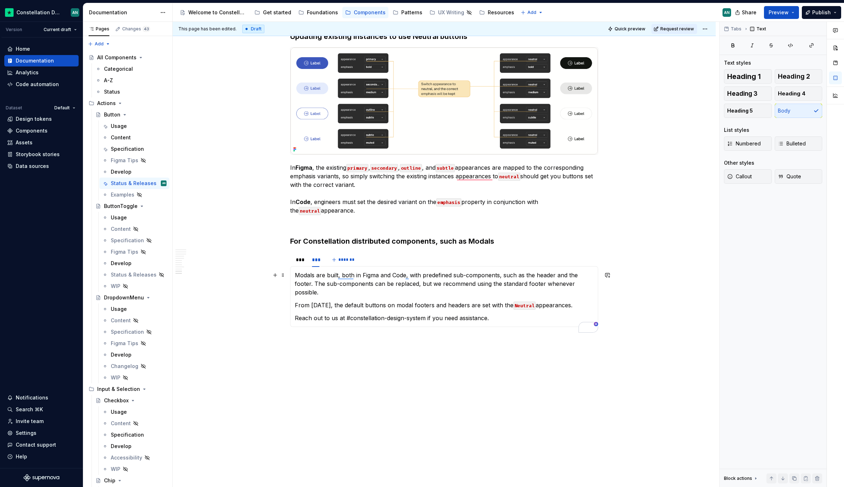
click at [295, 283] on p "Modals are built, both in Figma and Code, with predefined sub-components, such …" at bounding box center [444, 284] width 299 height 26
click at [441, 270] on button "button" at bounding box center [446, 271] width 10 height 10
click at [551, 276] on p "Modals are built, both in Figma and Code, with predefined sub-components, such …" at bounding box center [444, 284] width 299 height 26
drag, startPoint x: 553, startPoint y: 275, endPoint x: 534, endPoint y: 273, distance: 19.4
click at [534, 273] on p "Modals are built, both in Figma and Code, with predefined sub-components, such …" at bounding box center [444, 284] width 299 height 26
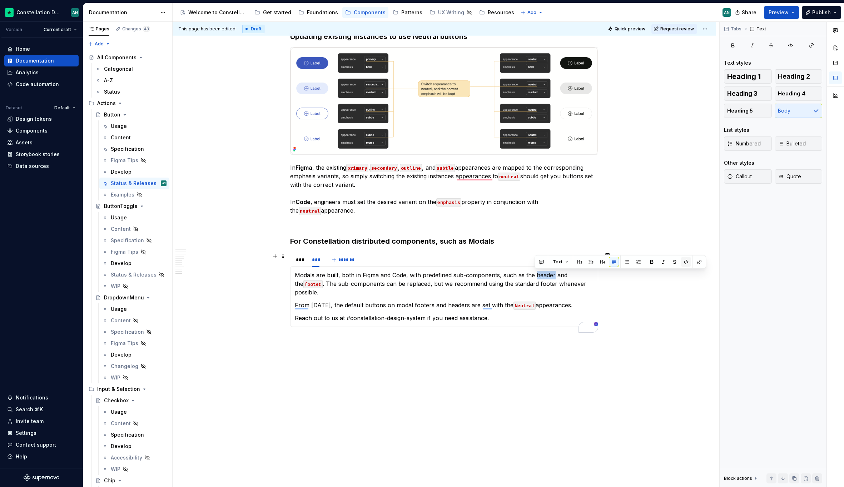
click at [686, 260] on button "button" at bounding box center [686, 262] width 10 height 10
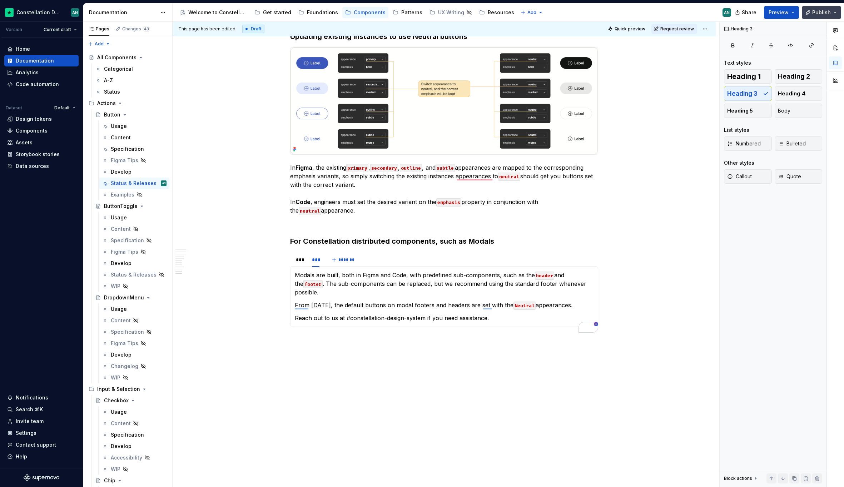
click at [820, 13] on span "Publish" at bounding box center [822, 12] width 19 height 7
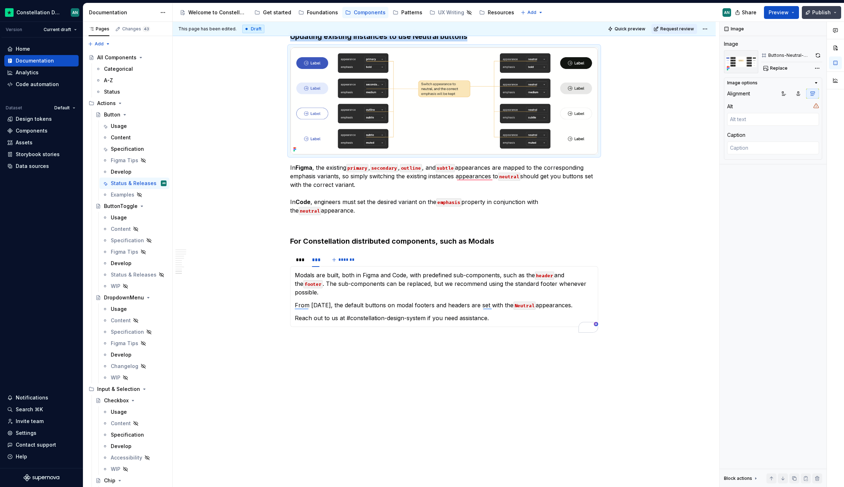
click at [832, 9] on button "Publish" at bounding box center [821, 12] width 39 height 13
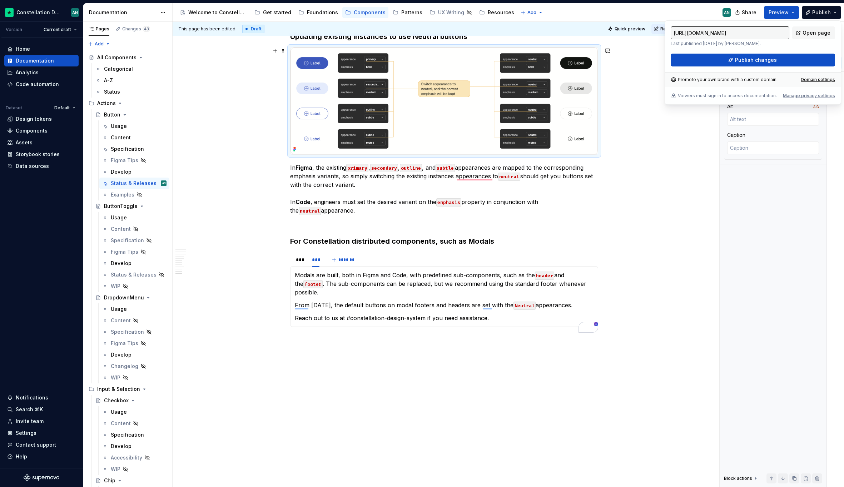
click at [636, 132] on div "**********" at bounding box center [446, 255] width 547 height 466
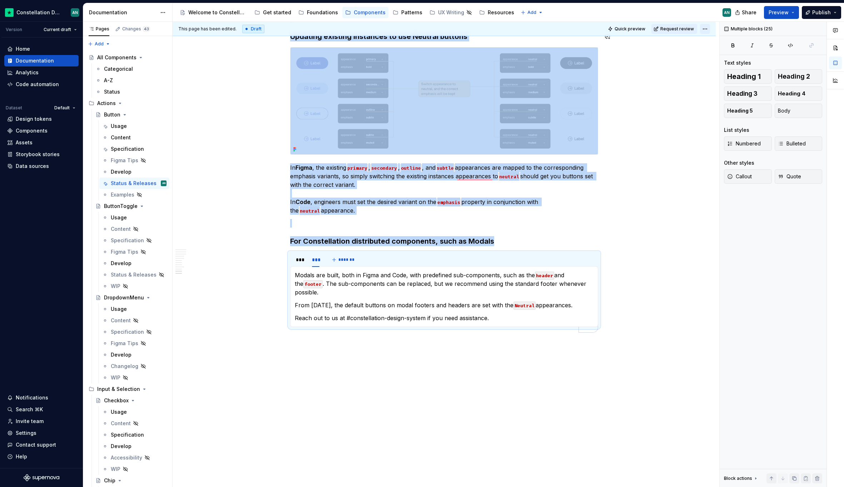
click at [706, 27] on html "Constellation Design System AN Version Current draft Home Documentation Analyti…" at bounding box center [422, 243] width 844 height 487
click at [816, 78] on div "Ready for publish" at bounding box center [809, 78] width 50 height 7
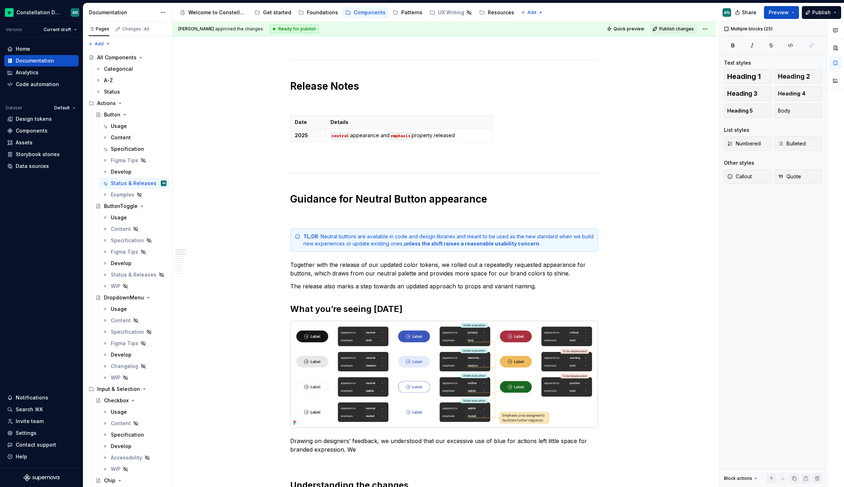
scroll to position [0, 0]
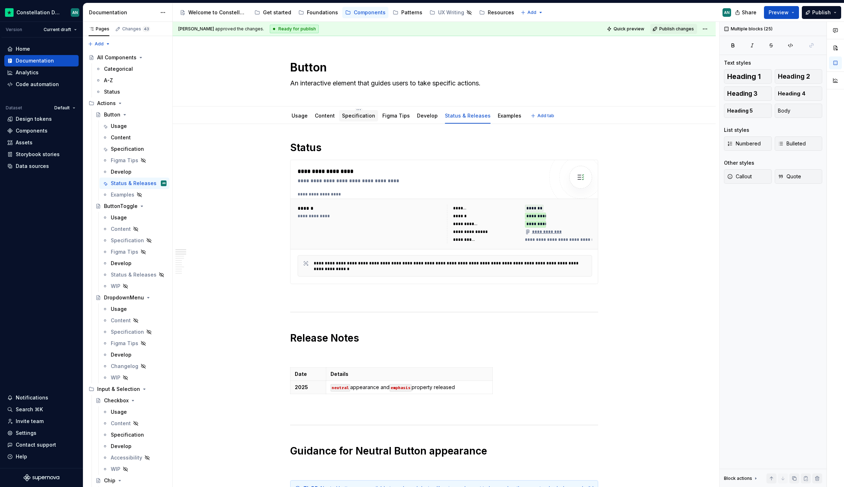
click at [348, 117] on link "Specification" at bounding box center [358, 116] width 33 height 6
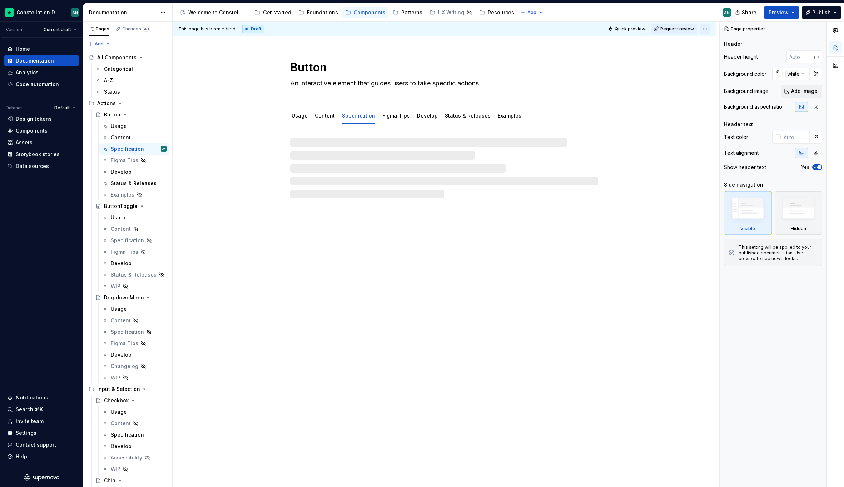
click at [704, 29] on html "Constellation Design System AN Version Current draft Home Documentation Analyti…" at bounding box center [422, 243] width 844 height 487
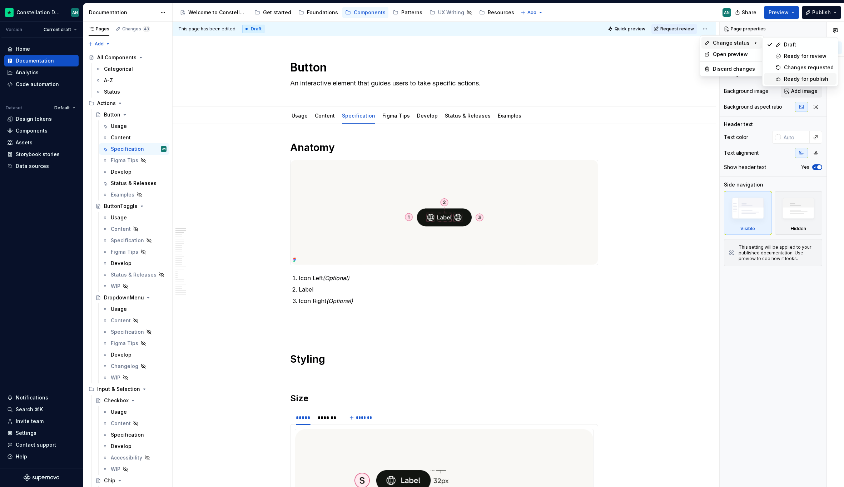
click at [783, 77] on div "Ready for publish" at bounding box center [800, 78] width 73 height 11
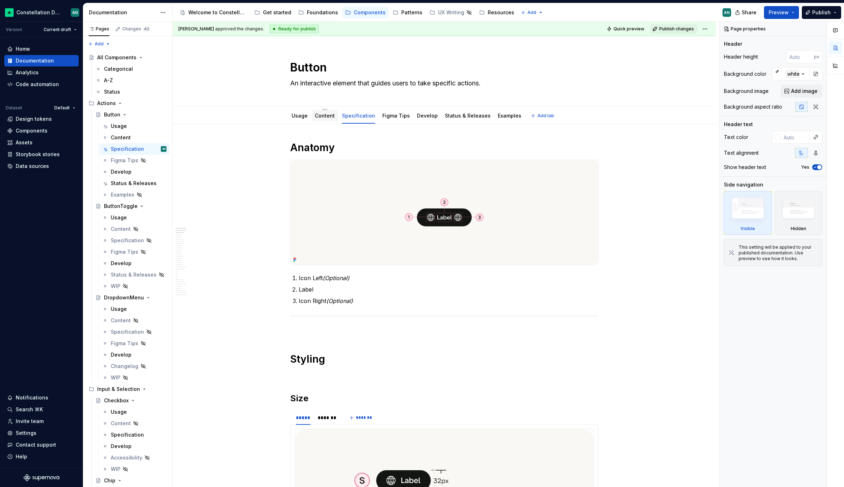
click at [320, 113] on link "Content" at bounding box center [325, 116] width 20 height 6
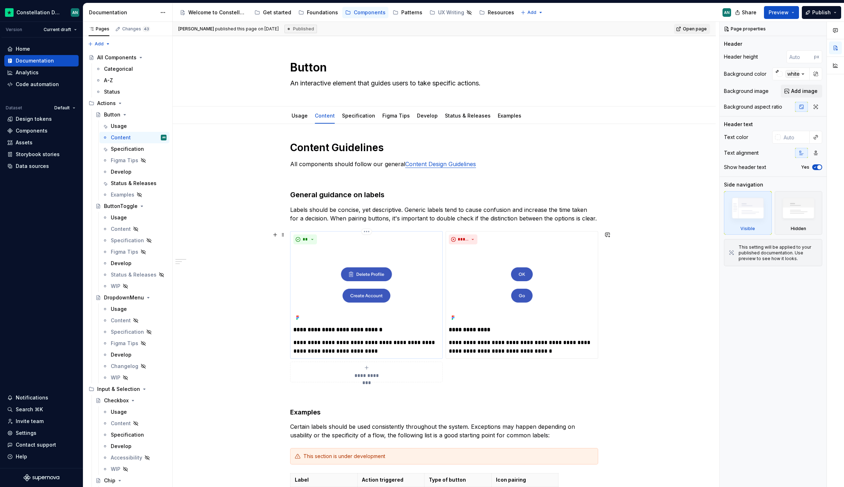
click at [364, 281] on img at bounding box center [366, 284] width 146 height 75
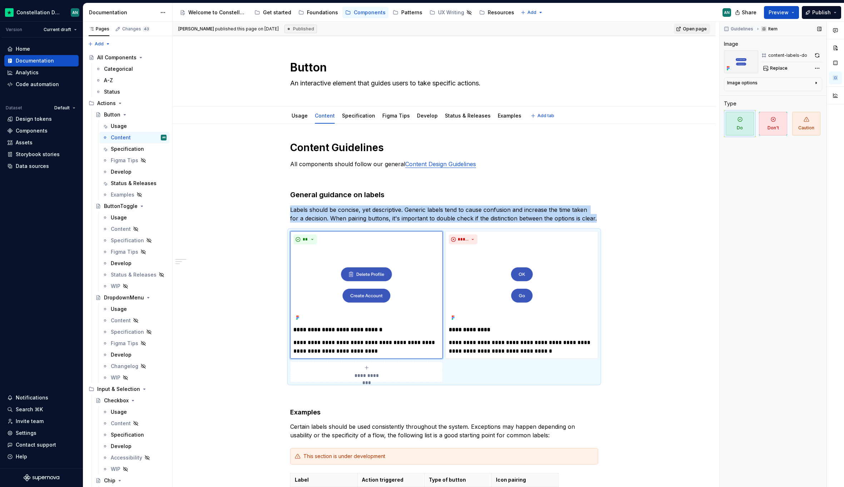
click at [818, 56] on button "button" at bounding box center [818, 55] width 10 height 10
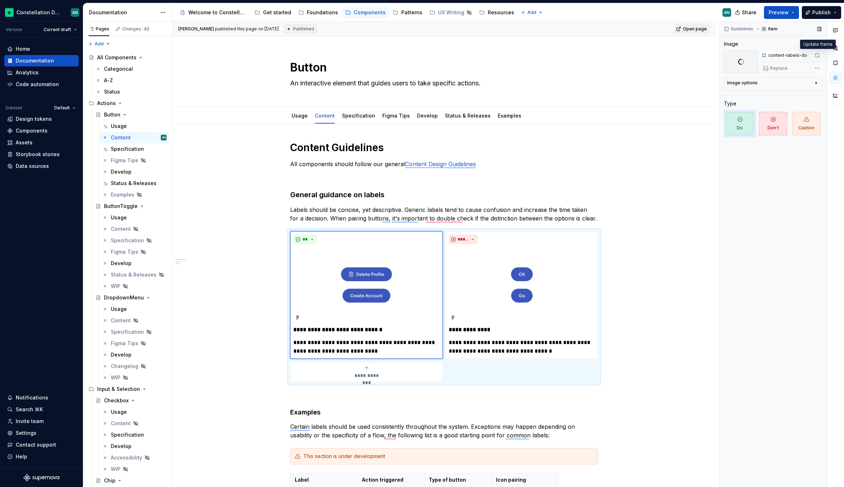
click at [816, 54] on span at bounding box center [818, 55] width 10 height 10
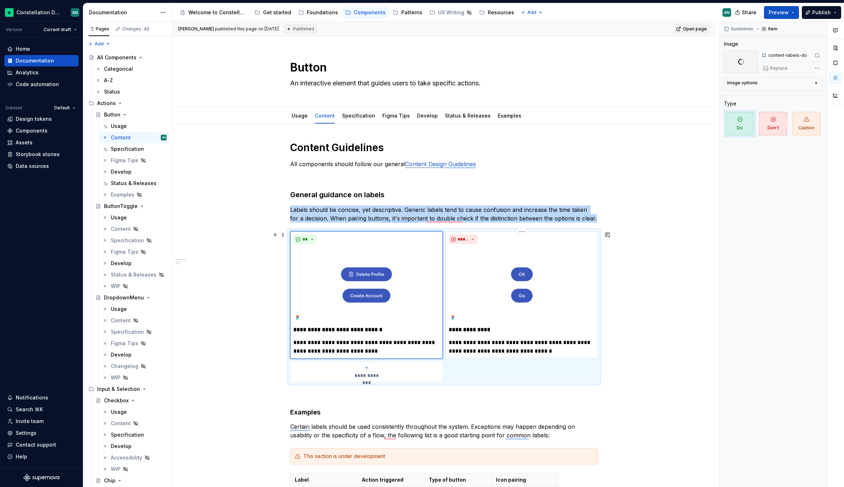
click at [513, 249] on img "To enrich screen reader interactions, please activate Accessibility in Grammarl…" at bounding box center [522, 284] width 146 height 75
click at [815, 55] on button "button" at bounding box center [818, 55] width 10 height 10
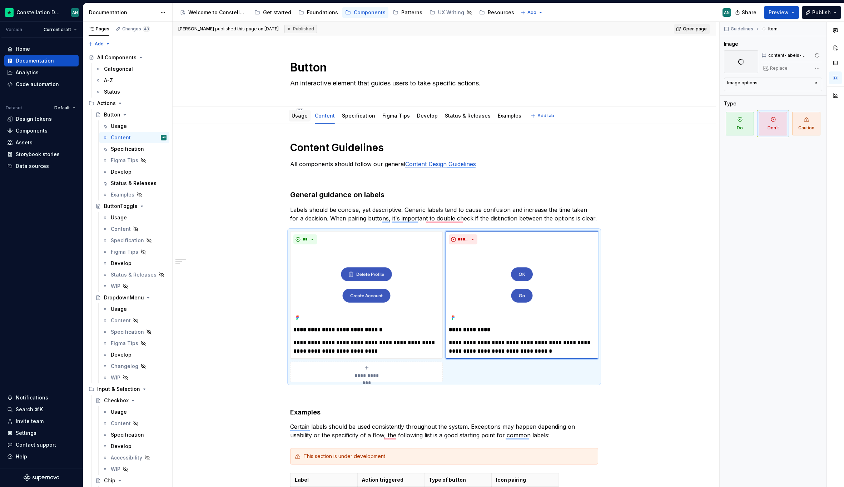
click at [302, 120] on div "Usage" at bounding box center [300, 115] width 22 height 11
click at [299, 117] on link "Usage" at bounding box center [300, 116] width 16 height 6
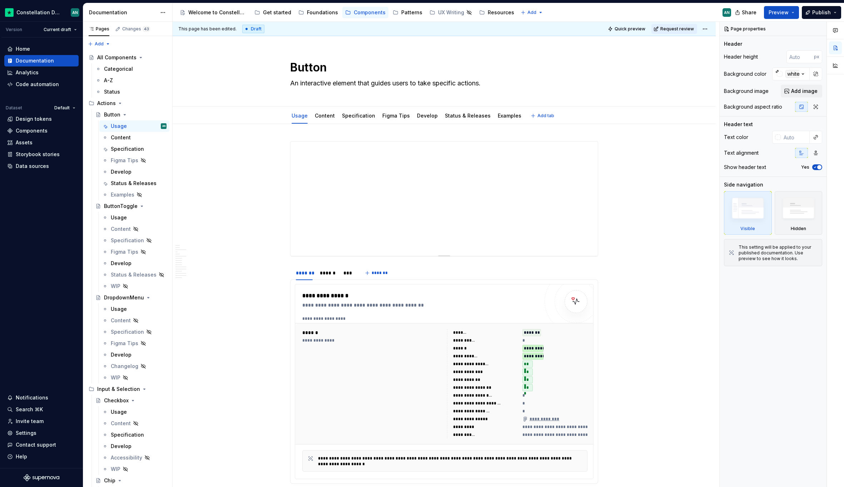
type textarea "*"
click at [326, 271] on div "******" at bounding box center [328, 273] width 16 height 7
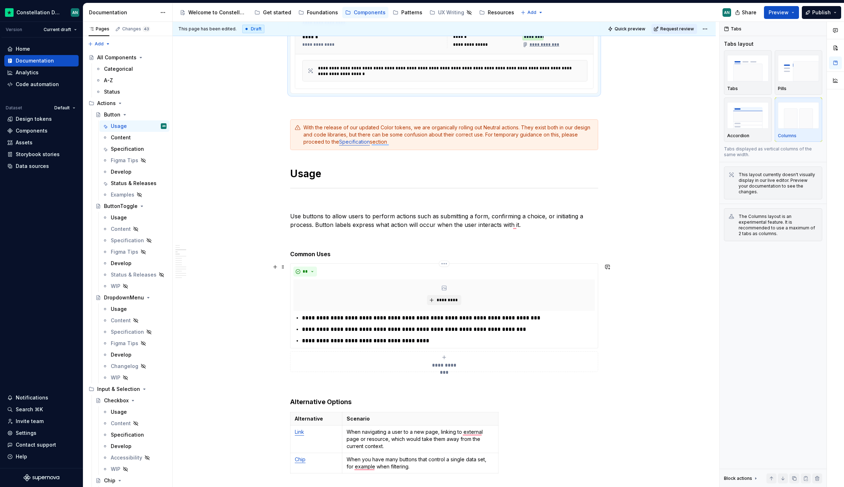
scroll to position [359, 0]
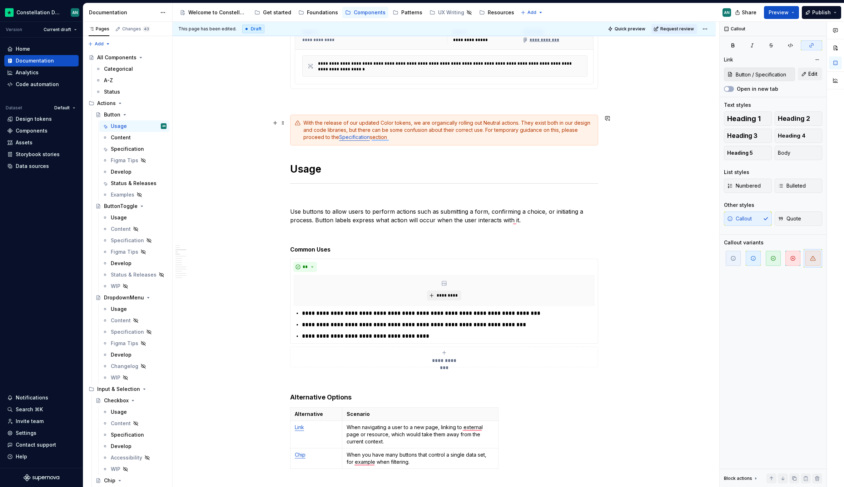
click at [351, 137] on link "Specification" at bounding box center [354, 137] width 31 height 6
drag, startPoint x: 369, startPoint y: 137, endPoint x: 340, endPoint y: 137, distance: 28.2
click at [340, 137] on link "Specification" at bounding box center [354, 137] width 31 height 6
type input "Button / Specification / Neutral"
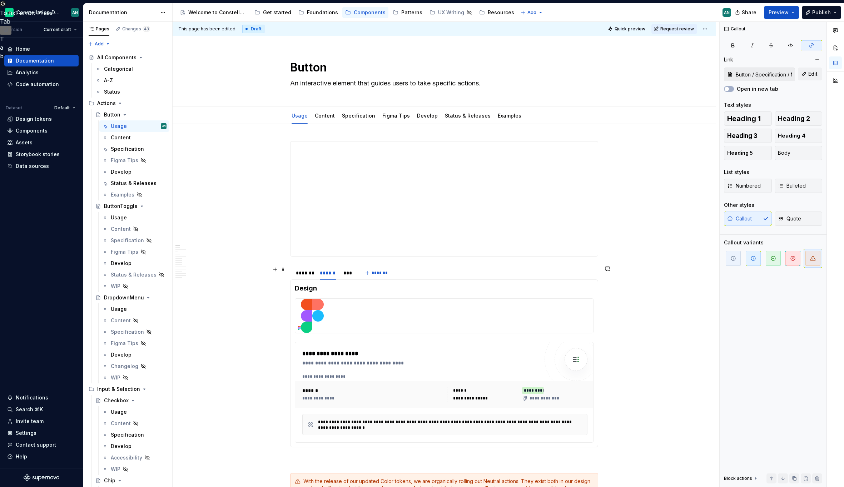
scroll to position [247, 0]
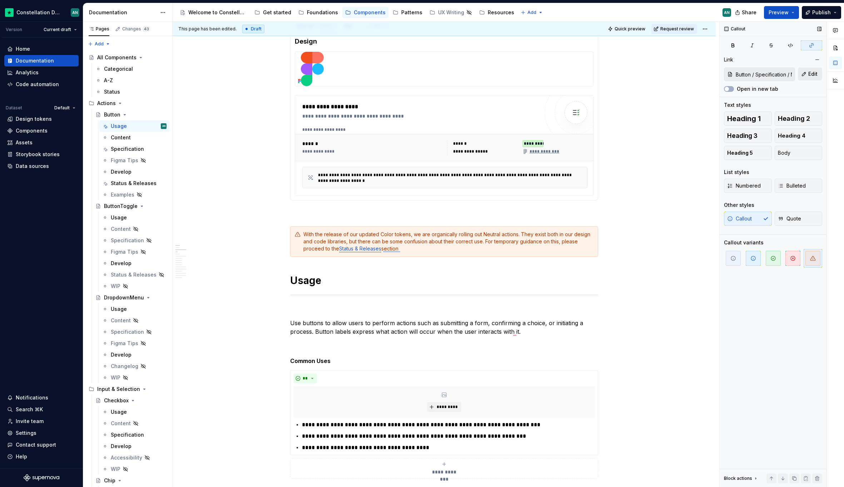
click at [804, 73] on button "Edit" at bounding box center [810, 74] width 24 height 13
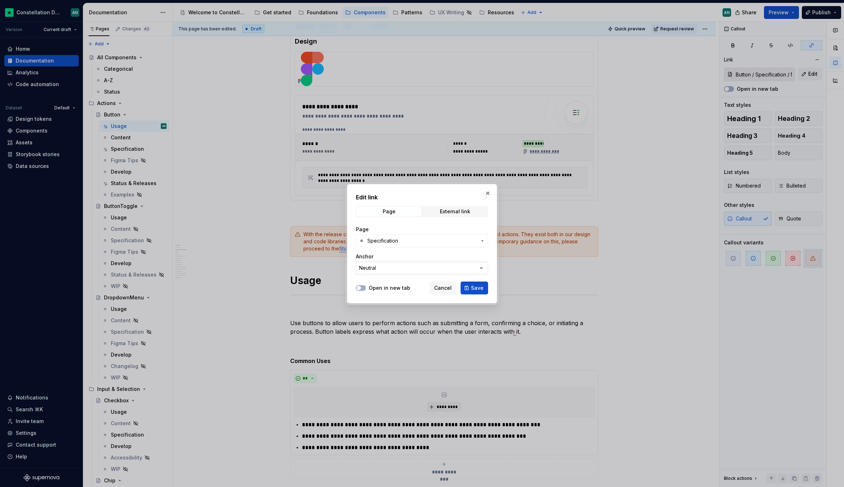
click at [413, 267] on button "Neutral" at bounding box center [422, 268] width 132 height 13
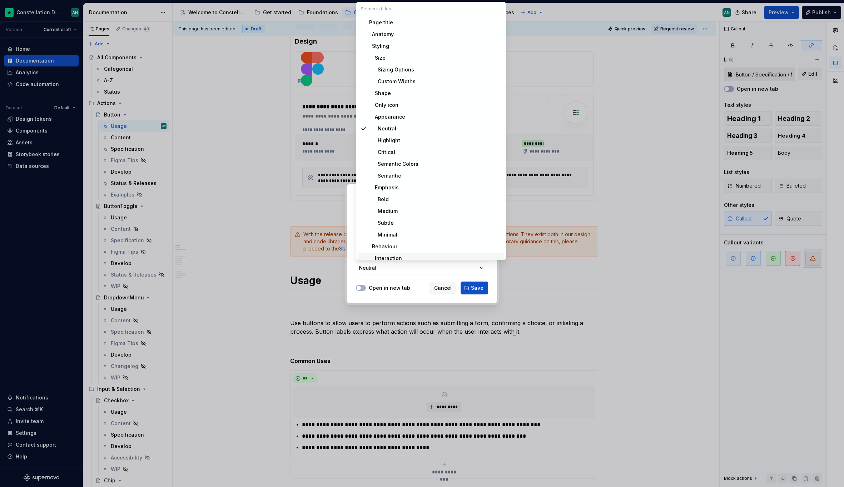
click at [400, 274] on div "Edit link Page External link Page Specification Anchor Neutral Open in new tab …" at bounding box center [422, 243] width 844 height 487
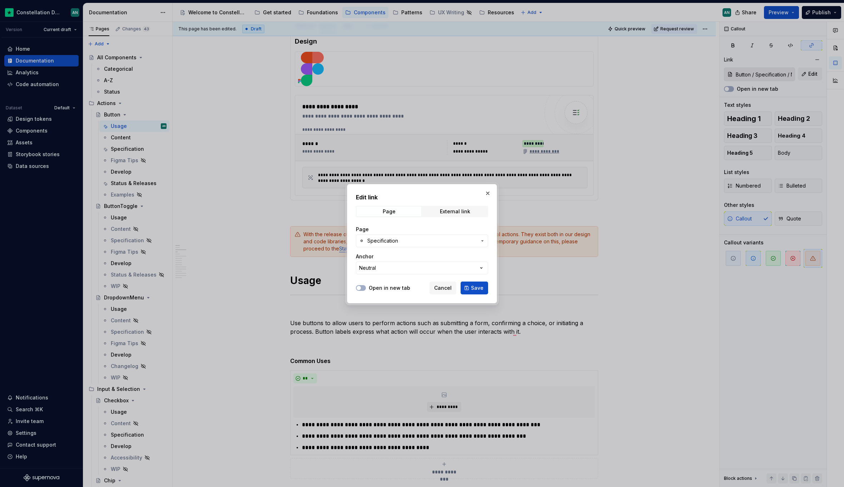
click at [397, 244] on span "Specification" at bounding box center [382, 240] width 31 height 7
type input "statu"
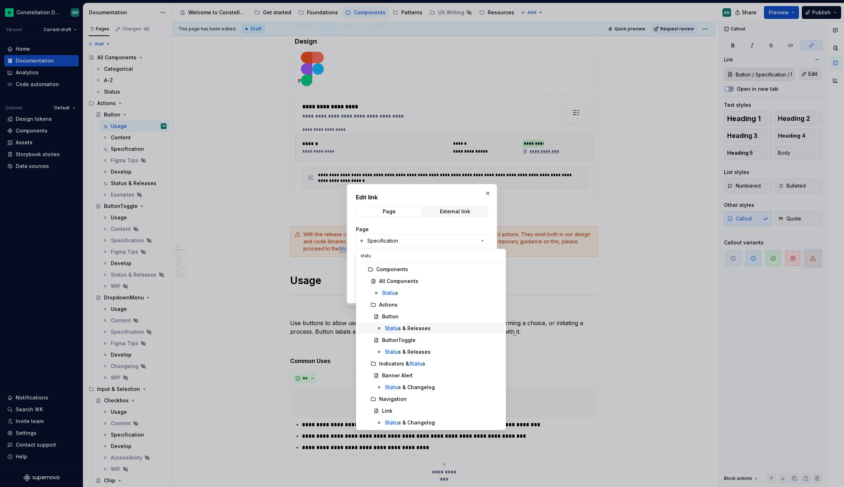
click at [403, 329] on div "Statu s & Releases" at bounding box center [408, 328] width 46 height 7
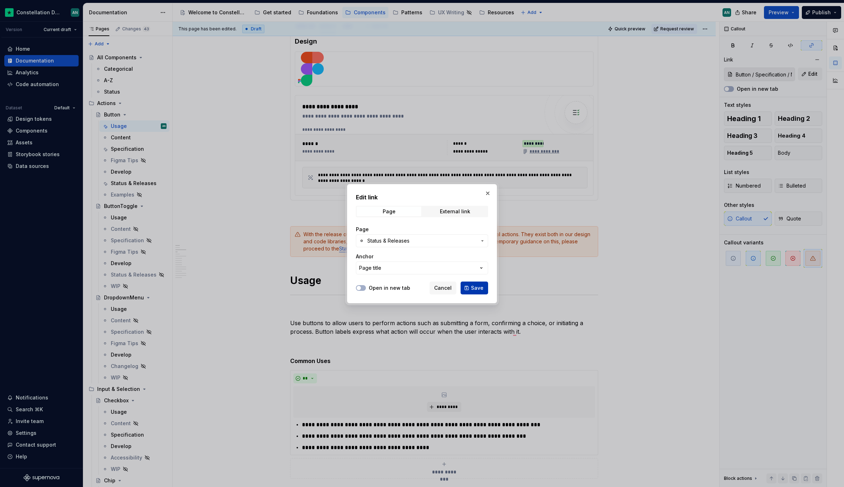
click at [478, 287] on span "Save" at bounding box center [477, 288] width 13 height 7
type input "Button / Status & Releases"
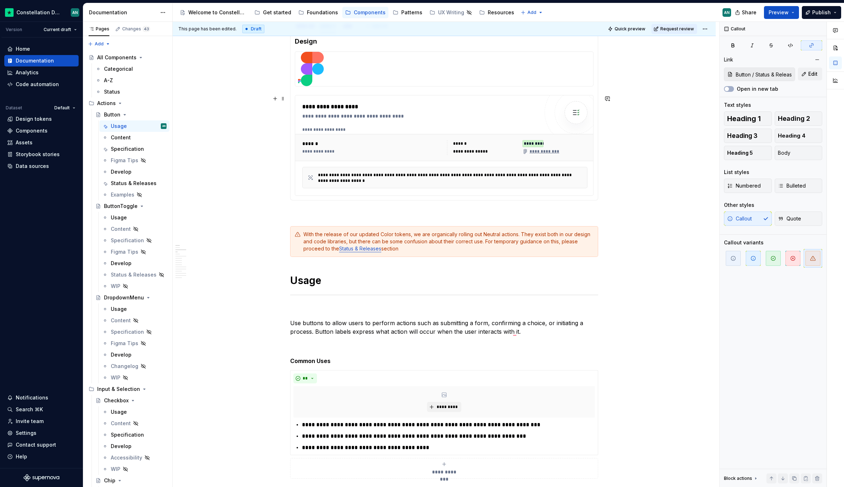
scroll to position [0, 0]
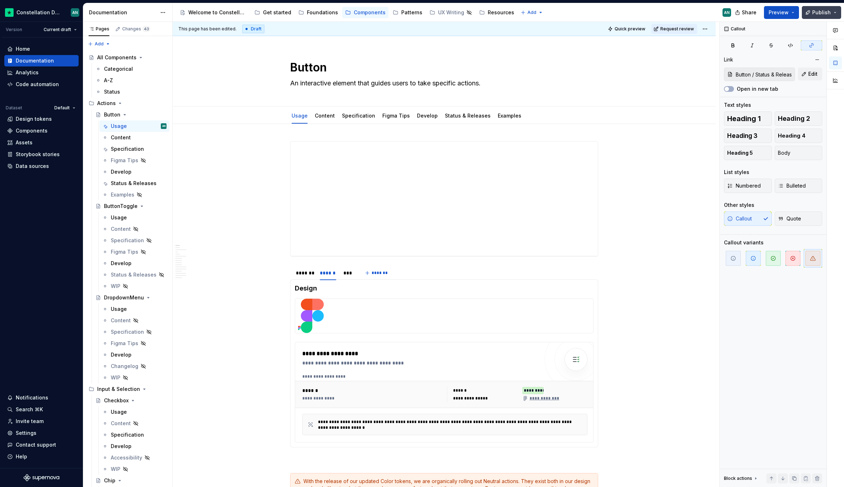
click at [820, 15] on span "Publish" at bounding box center [822, 12] width 19 height 7
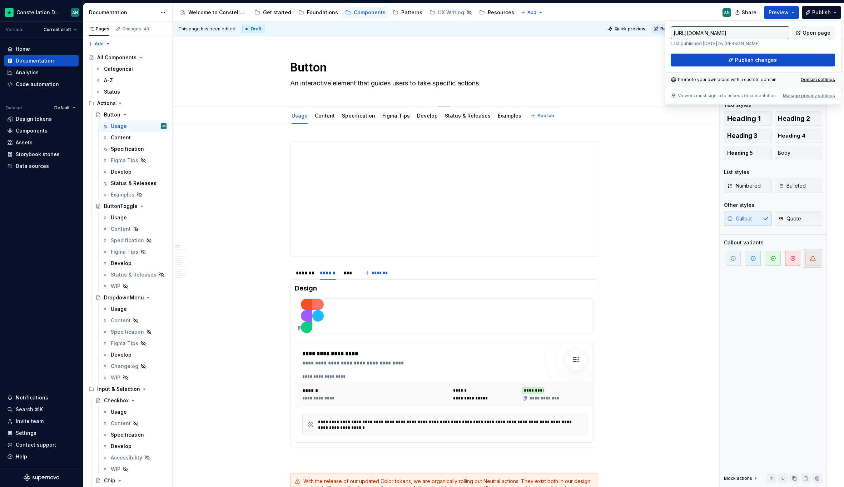
click at [643, 77] on div "Button An interactive element that guides users to take specific actions." at bounding box center [444, 71] width 486 height 70
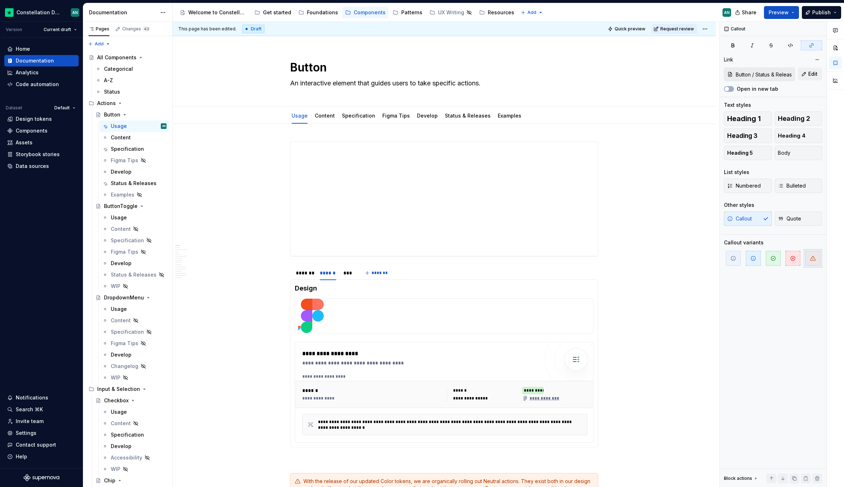
click at [705, 28] on html "Constellation Design System AN Version Current draft Home Documentation Analyti…" at bounding box center [422, 243] width 844 height 487
click at [729, 44] on span "Change status" at bounding box center [731, 42] width 37 height 7
click at [805, 78] on div "Ready for publish" at bounding box center [809, 78] width 50 height 7
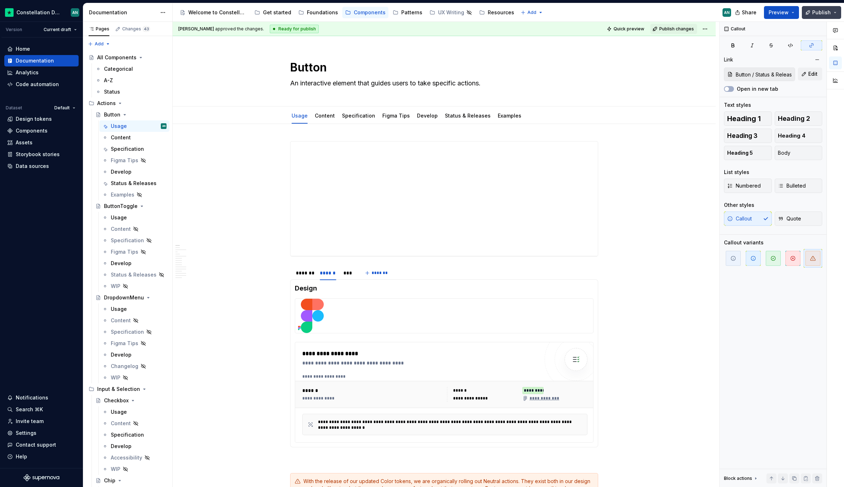
click at [819, 10] on span "Publish" at bounding box center [822, 12] width 19 height 7
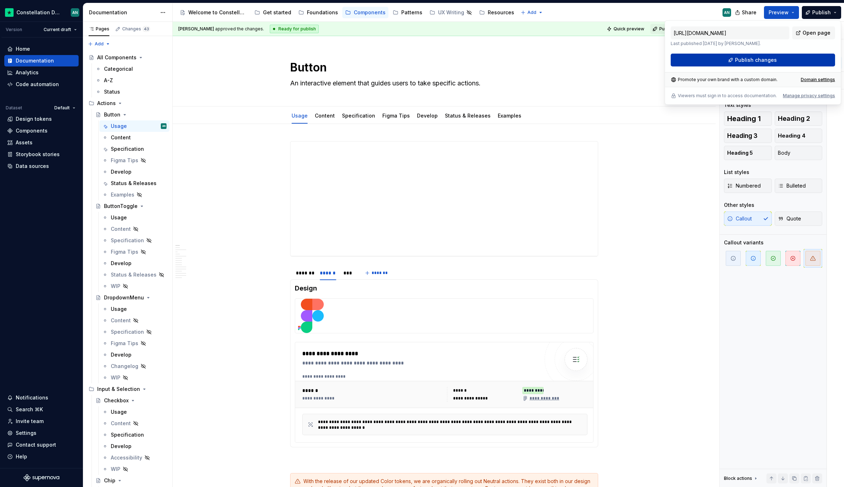
click at [694, 59] on button "Publish changes" at bounding box center [753, 60] width 164 height 13
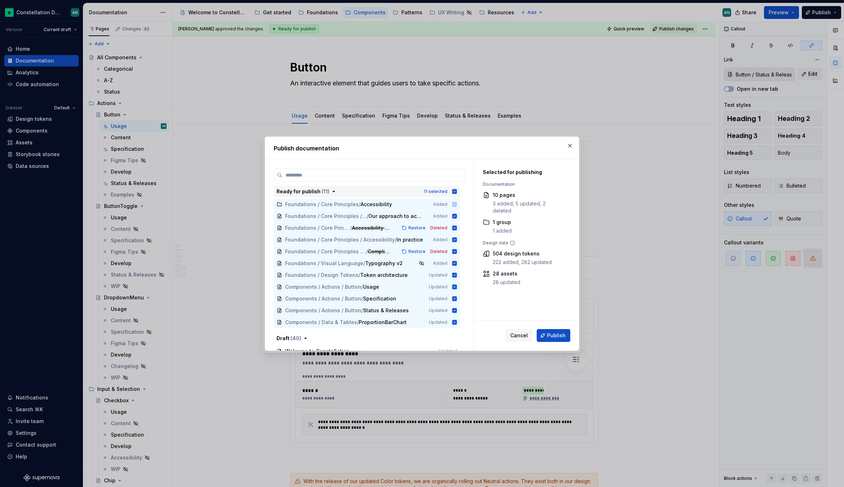
click at [453, 189] on icon "button" at bounding box center [455, 191] width 5 height 5
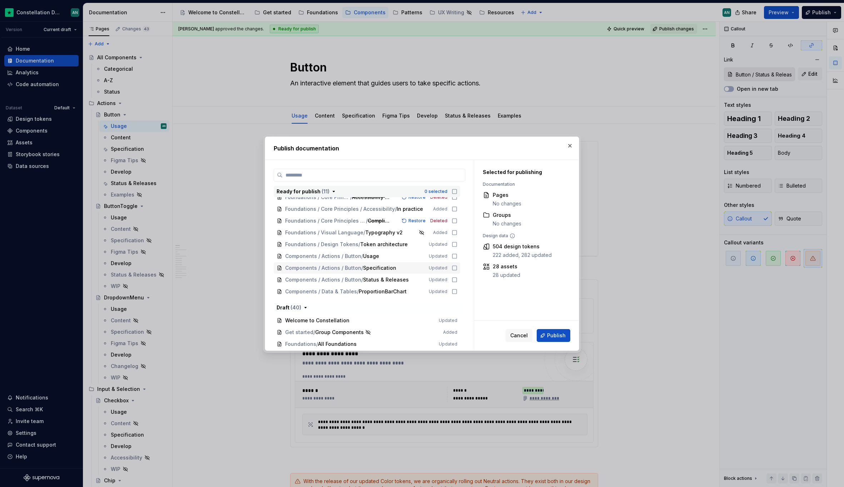
scroll to position [53, 0]
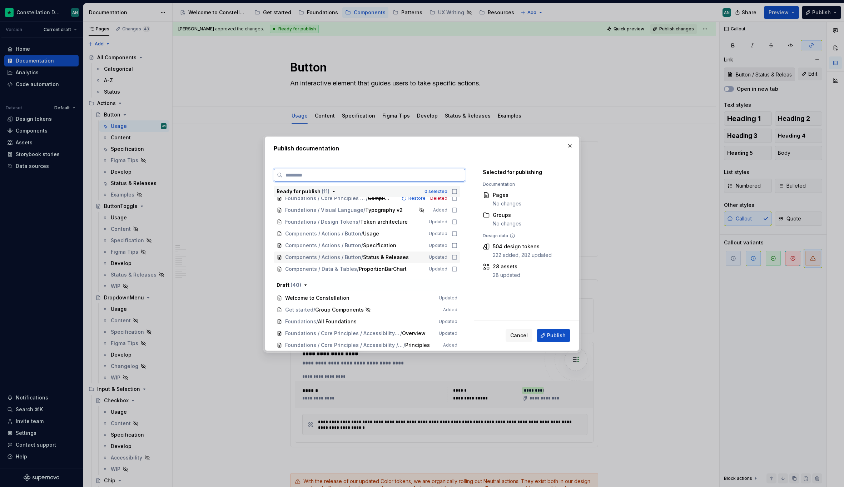
click at [456, 258] on icon at bounding box center [455, 258] width 6 height 6
click at [453, 246] on icon at bounding box center [455, 245] width 4 height 4
click at [454, 235] on icon at bounding box center [455, 234] width 6 height 6
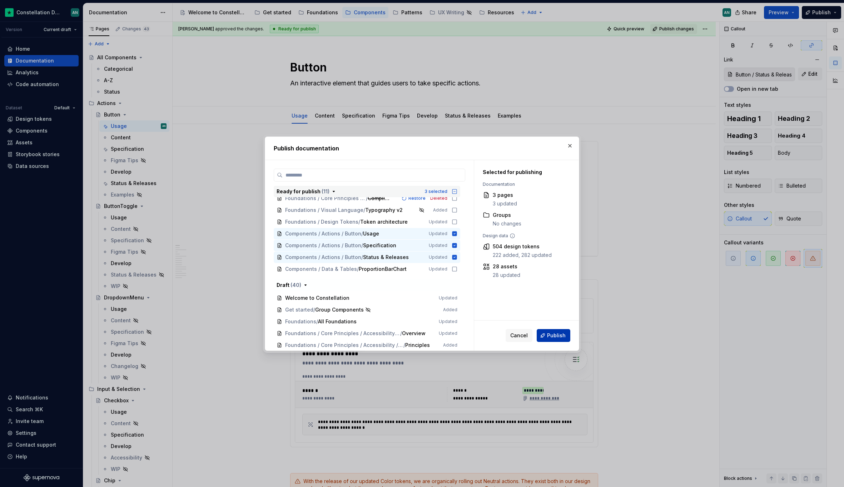
click at [559, 337] on span "Publish" at bounding box center [556, 335] width 19 height 7
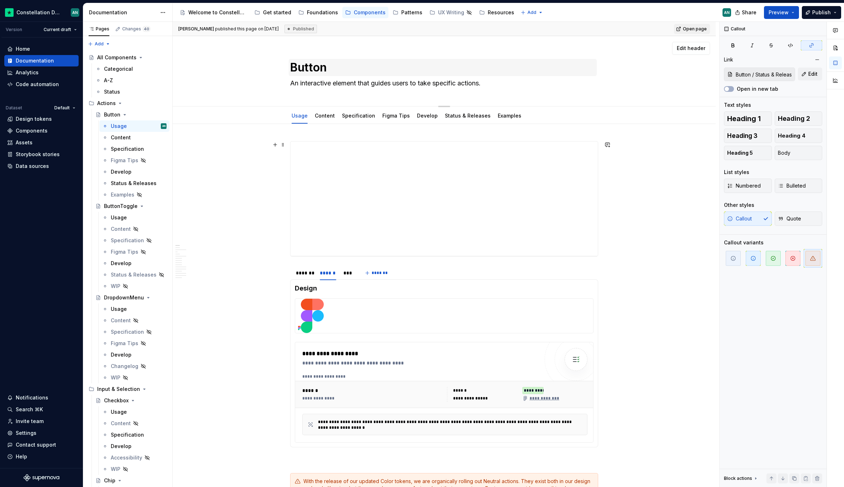
type textarea "*"
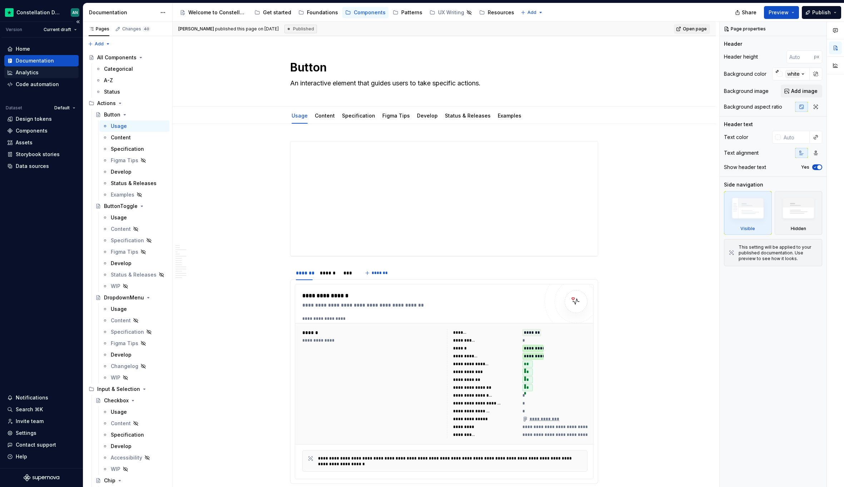
type textarea "*"
